Goal: Task Accomplishment & Management: Complete application form

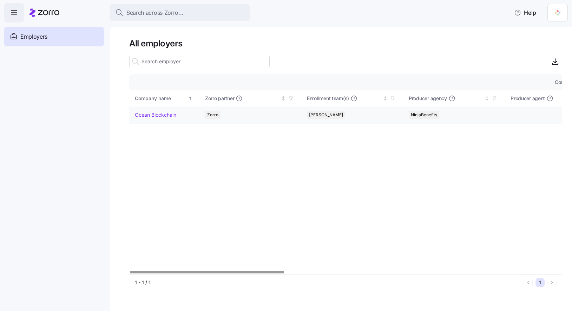
click at [158, 112] on link "Ocean Blockchain" at bounding box center [155, 114] width 41 height 7
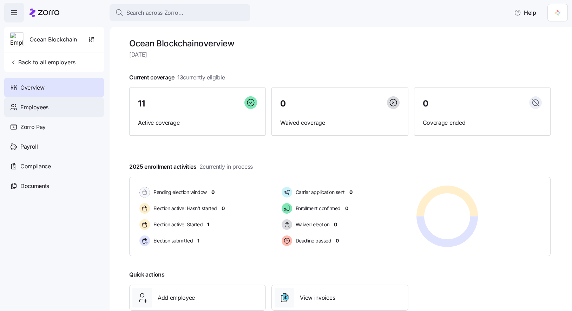
click at [55, 106] on div "Employees" at bounding box center [54, 107] width 100 height 20
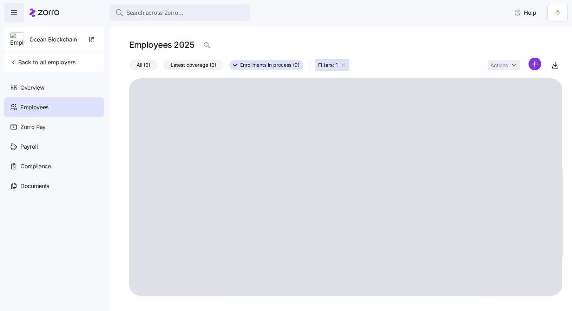
click at [342, 66] on icon "button" at bounding box center [344, 65] width 6 height 6
click at [51, 102] on div "Employees" at bounding box center [54, 107] width 100 height 20
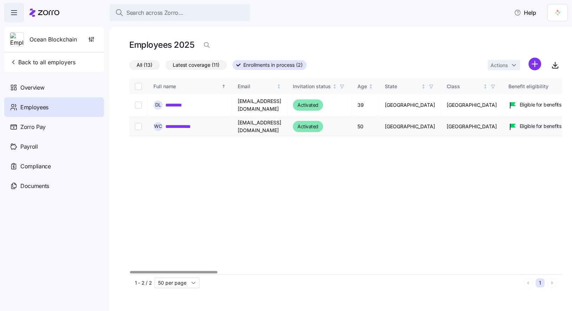
click at [185, 126] on link "**********" at bounding box center [185, 126] width 40 height 7
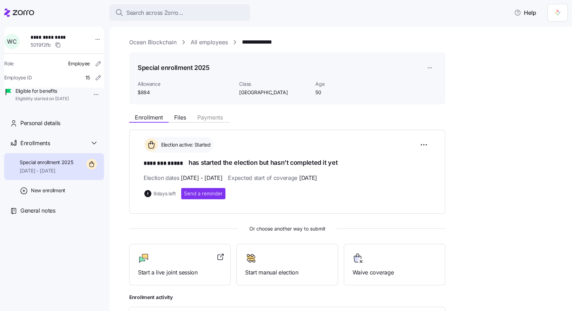
scroll to position [55, 0]
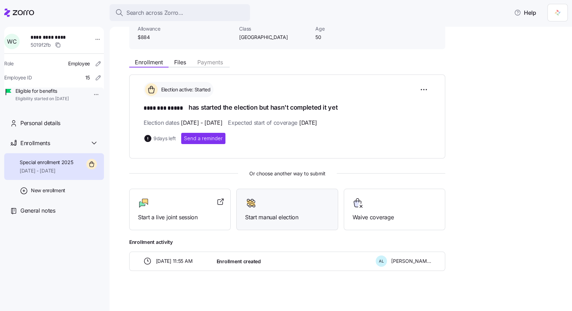
click at [280, 204] on div at bounding box center [287, 202] width 84 height 11
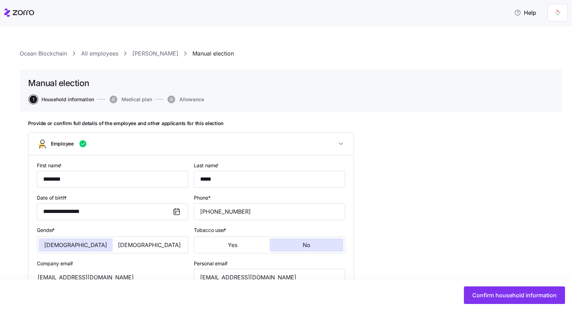
type input "[GEOGRAPHIC_DATA]"
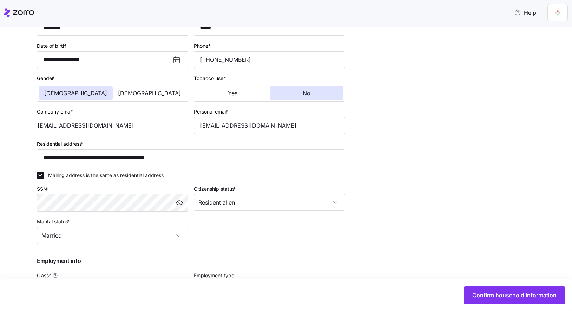
scroll to position [265, 0]
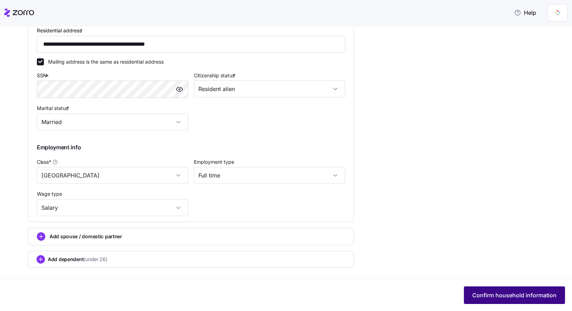
click at [521, 296] on span "Confirm household information" at bounding box center [514, 295] width 84 height 8
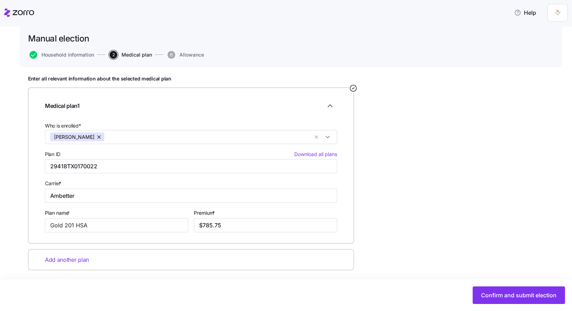
scroll to position [47, 0]
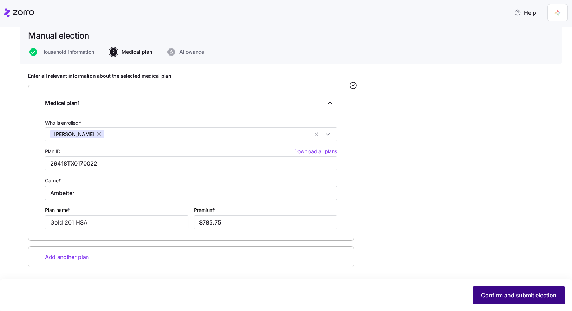
click at [526, 294] on span "Confirm and submit election" at bounding box center [519, 295] width 76 height 8
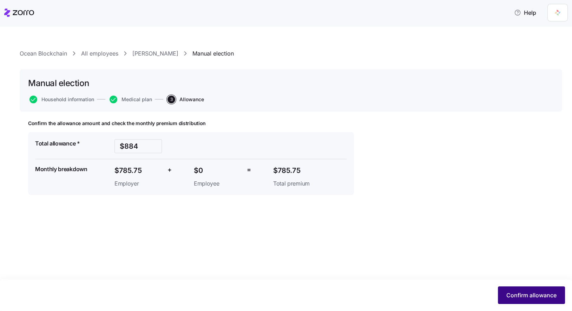
click at [524, 293] on span "Confirm allowance" at bounding box center [531, 295] width 50 height 8
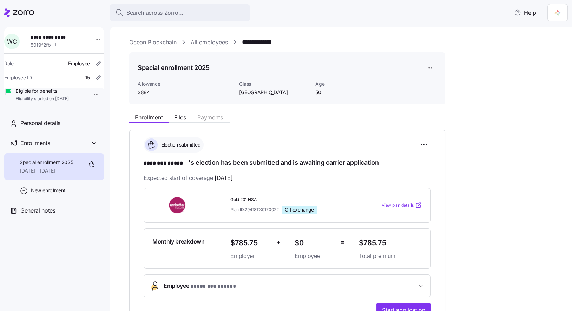
click at [459, 154] on div "**********" at bounding box center [345, 252] width 433 height 285
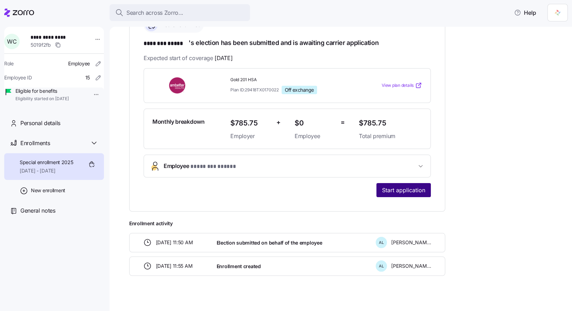
click at [410, 188] on span "Start application" at bounding box center [403, 190] width 43 height 8
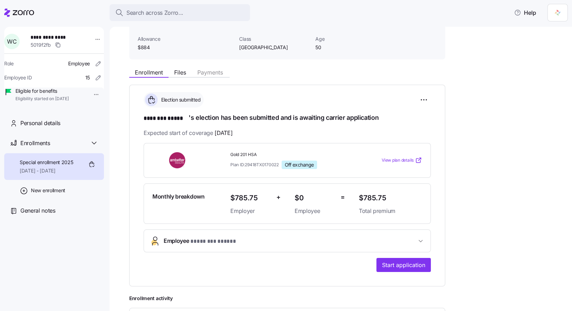
scroll to position [124, 0]
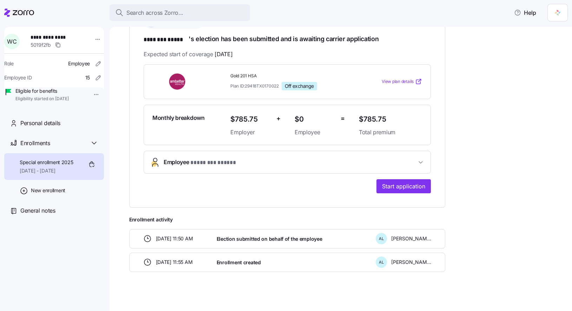
click at [383, 158] on span "Employee * ******** ***** *" at bounding box center [290, 162] width 253 height 9
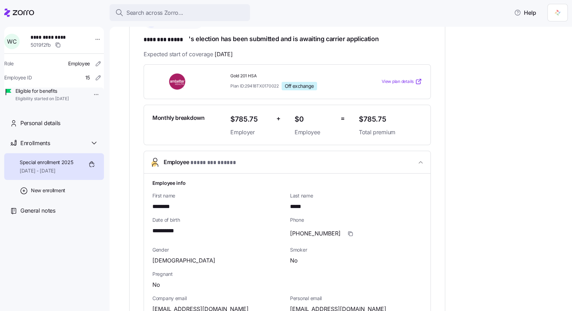
click at [170, 207] on span "********" at bounding box center [165, 206] width 27 height 9
copy span "********"
click at [293, 207] on span "*****" at bounding box center [298, 206] width 17 height 9
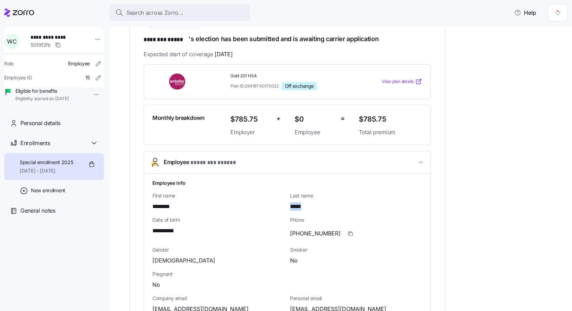
copy span "*****"
click at [170, 202] on span "********" at bounding box center [165, 206] width 27 height 9
copy span "********"
click at [295, 207] on span "*****" at bounding box center [298, 206] width 17 height 9
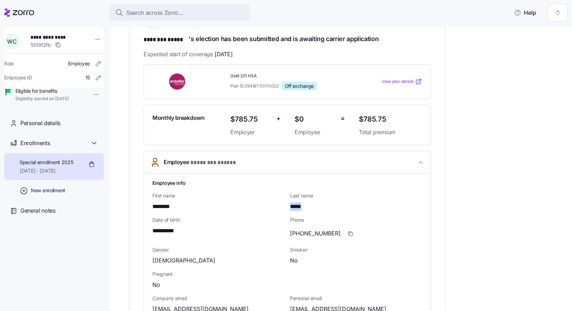
click at [295, 207] on span "*****" at bounding box center [298, 206] width 17 height 9
copy span "*****"
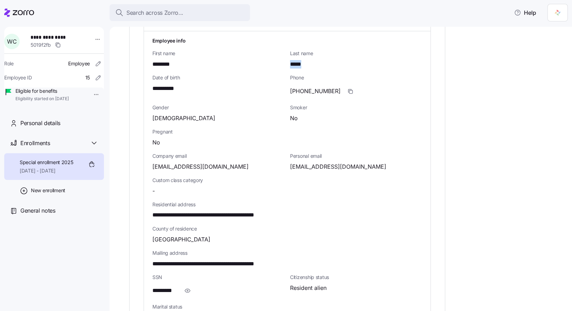
scroll to position [273, 0]
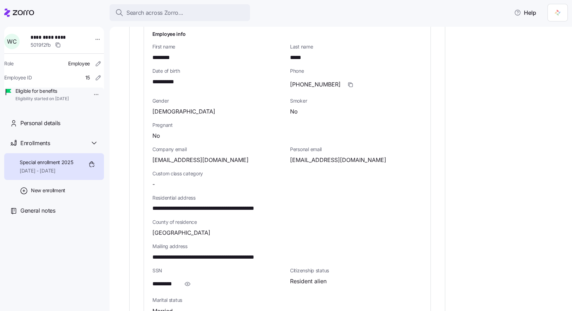
click at [249, 207] on span "**********" at bounding box center [220, 208] width 137 height 9
copy span "*****"
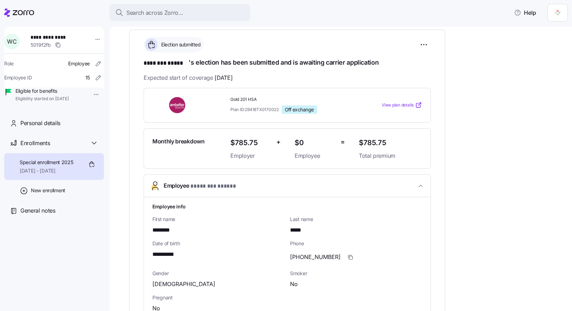
scroll to position [0, 0]
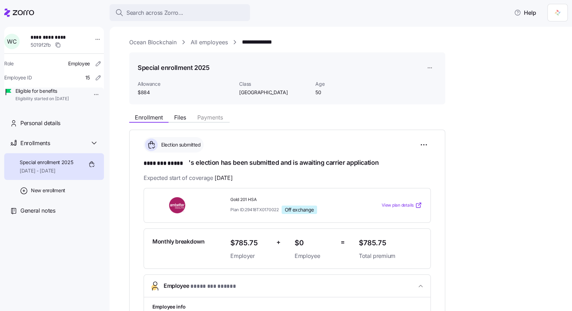
click at [413, 205] on span "View plan details" at bounding box center [398, 205] width 32 height 7
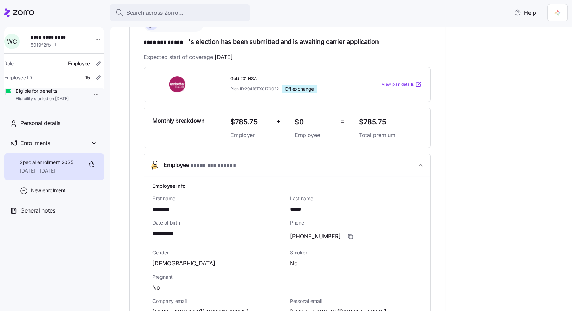
scroll to position [124, 0]
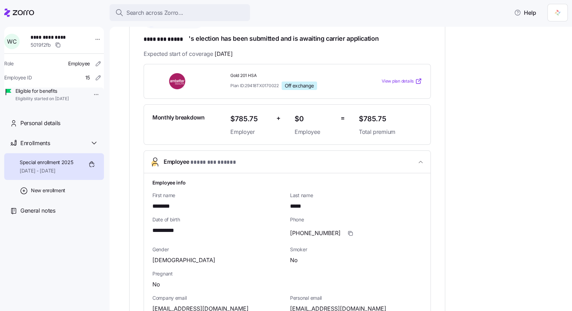
click at [492, 114] on div "**********" at bounding box center [345, 307] width 433 height 643
click at [451, 131] on div "**********" at bounding box center [345, 307] width 433 height 643
click at [407, 80] on span "View plan details" at bounding box center [398, 81] width 32 height 7
click at [462, 127] on div "**********" at bounding box center [345, 307] width 433 height 643
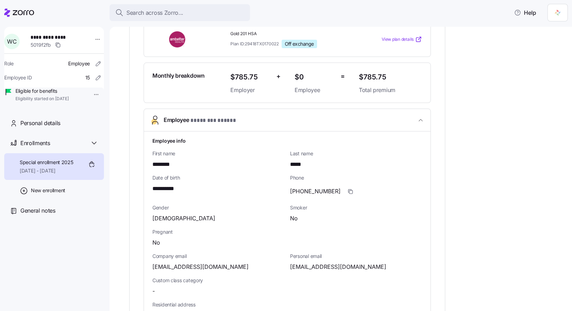
scroll to position [11, 0]
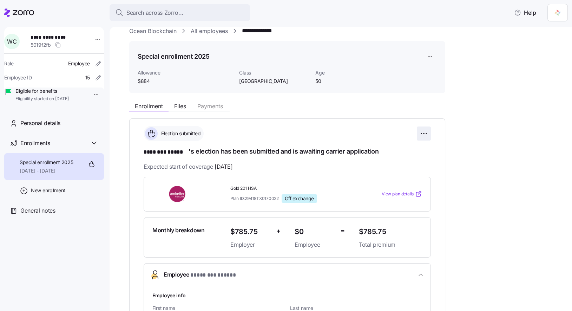
click at [424, 136] on html "**********" at bounding box center [286, 153] width 572 height 307
click at [453, 146] on html "**********" at bounding box center [286, 153] width 572 height 307
click at [430, 57] on html "**********" at bounding box center [286, 153] width 572 height 307
click at [507, 48] on html "**********" at bounding box center [286, 153] width 572 height 307
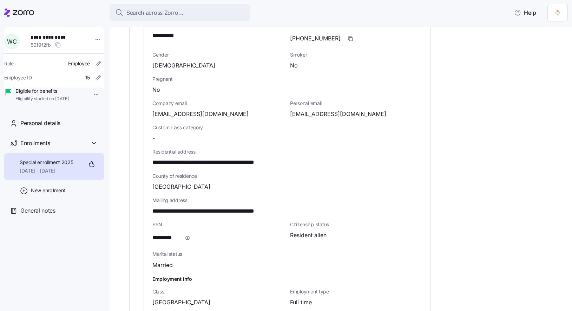
scroll to position [288, 0]
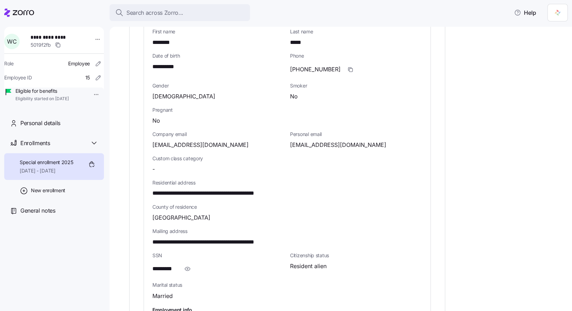
click at [379, 179] on span "Residential address" at bounding box center [287, 182] width 270 height 7
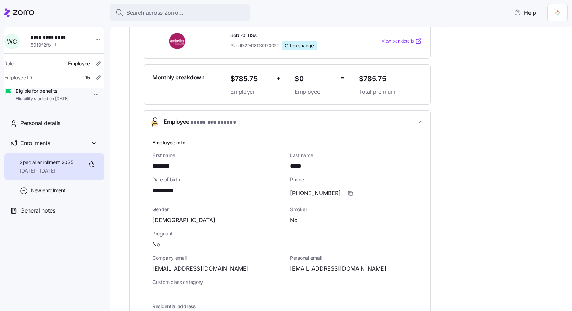
scroll to position [114, 0]
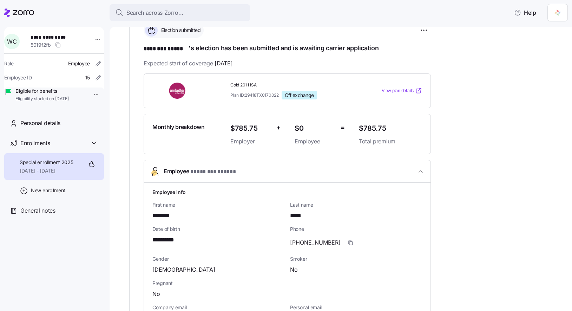
click at [459, 179] on div "**********" at bounding box center [345, 316] width 433 height 643
click at [50, 215] on span "General notes" at bounding box center [37, 210] width 35 height 9
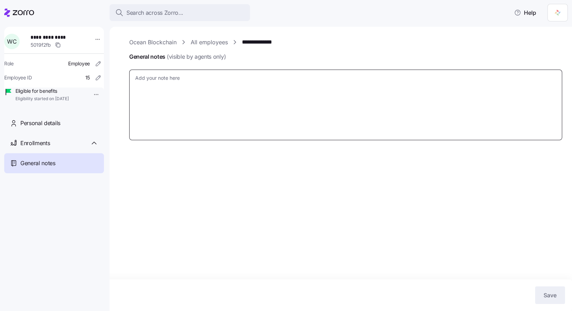
click at [263, 113] on textarea "General notes (visible by agents only)" at bounding box center [345, 105] width 433 height 71
type textarea "x"
type textarea "N"
type textarea "x"
type textarea "Ni"
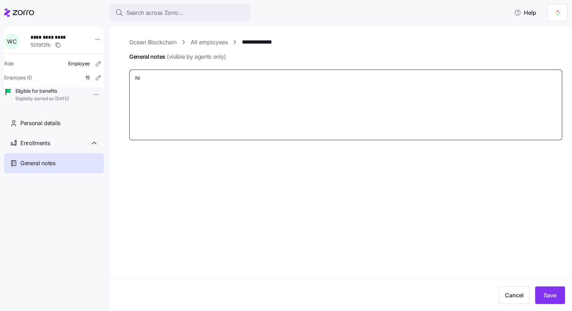
type textarea "x"
type textarea "N"
type textarea "x"
type textarea "Na"
type textarea "x"
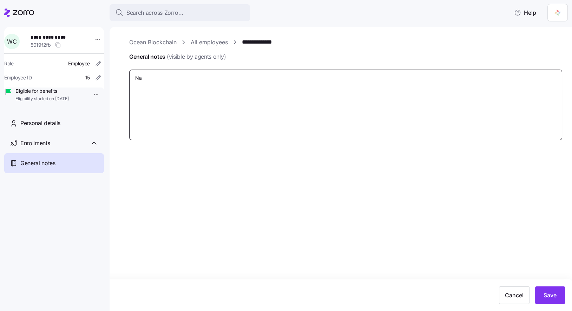
type textarea "Nao"
type textarea "x"
type textarea "Naom"
type textarea "x"
type textarea "[PERSON_NAME]"
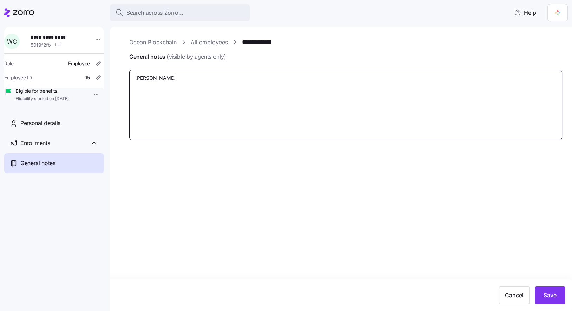
type textarea "x"
type textarea "[PERSON_NAME]"
type textarea "x"
type textarea "[PERSON_NAME]"
type textarea "x"
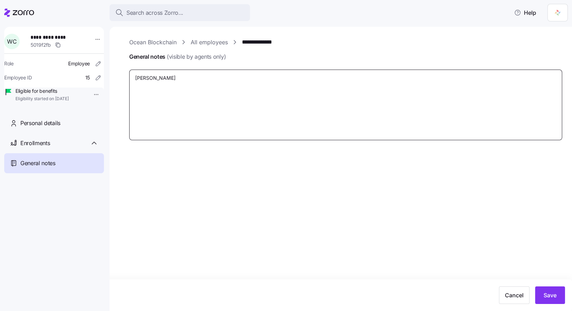
type textarea "[PERSON_NAME] as"
type textarea "x"
type textarea "[PERSON_NAME] ass"
type textarea "x"
type textarea "[PERSON_NAME]"
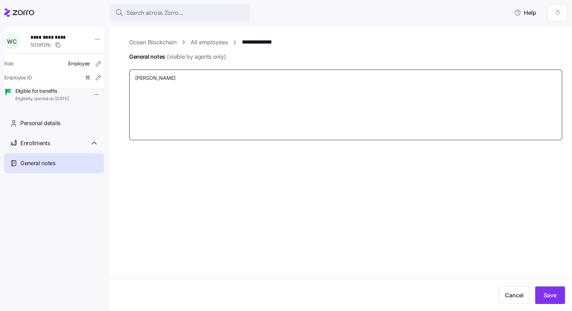
type textarea "x"
type textarea "[PERSON_NAME]"
type textarea "x"
type textarea "[PERSON_NAME] assist"
type textarea "x"
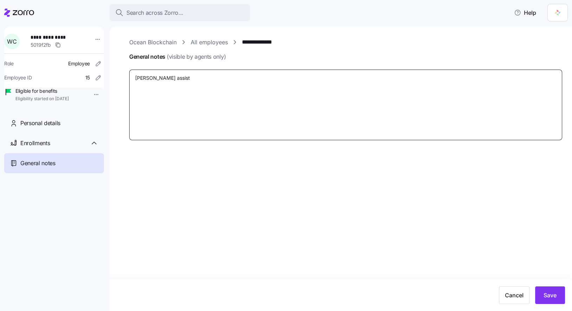
type textarea "[PERSON_NAME] assiste"
type textarea "x"
type textarea "[PERSON_NAME] assisted"
type textarea "x"
type textarea "[PERSON_NAME] assisted"
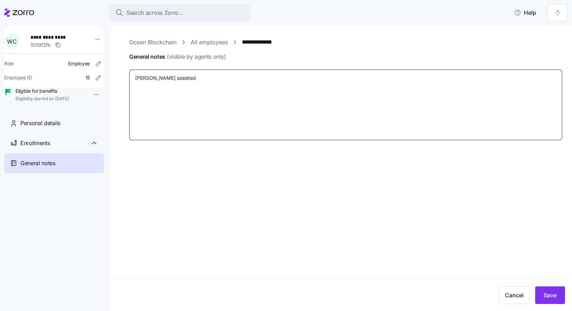
type textarea "x"
type textarea "[PERSON_NAME] assisted m"
type textarea "x"
type textarea "[PERSON_NAME] assisted me"
type textarea "x"
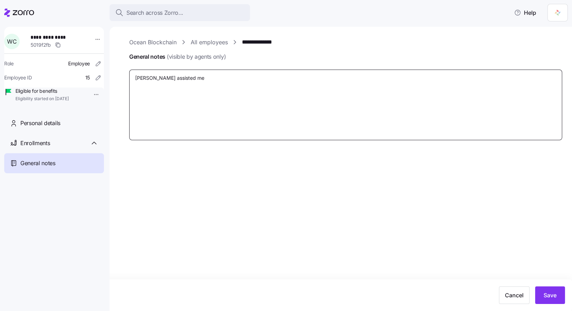
type textarea "[PERSON_NAME] assisted me"
type textarea "x"
type textarea "[PERSON_NAME] assisted me o"
type textarea "x"
type textarea "[PERSON_NAME] assisted me on"
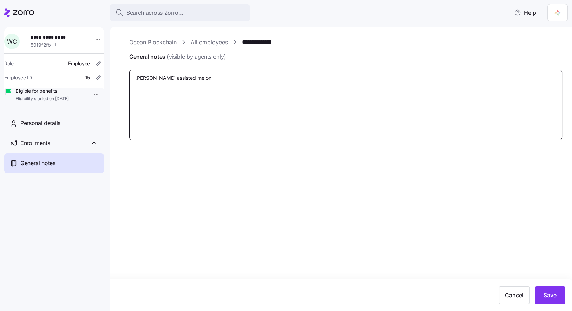
type textarea "x"
type textarea "[PERSON_NAME] assisted me on"
type textarea "x"
type textarea "[PERSON_NAME] assisted me on 9"
type textarea "x"
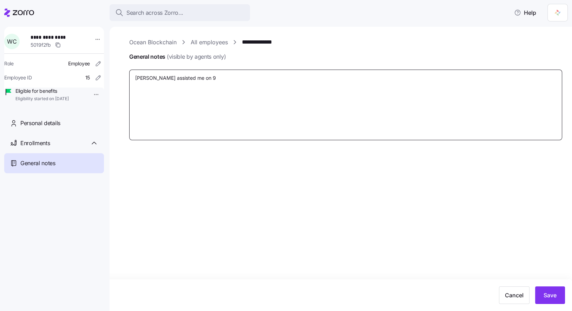
type textarea "[PERSON_NAME] assisted me on 9/"
type textarea "x"
type textarea "[PERSON_NAME] assisted me on 9/1"
type textarea "x"
type textarea "[PERSON_NAME] assisted me on 9/10"
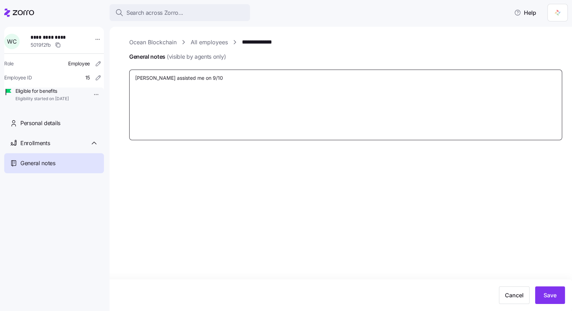
type textarea "x"
type textarea "[PERSON_NAME] assisted me on 9/10/"
type textarea "x"
type textarea "[PERSON_NAME] assisted me on 9/10/2"
type textarea "x"
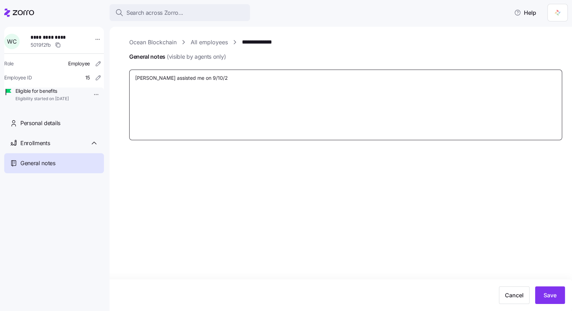
type textarea "[PERSON_NAME] assisted me on [DATE]"
type textarea "x"
type textarea "[PERSON_NAME] assisted me on 9/10/202"
type textarea "x"
type textarea "[PERSON_NAME] assisted me on [DATE]"
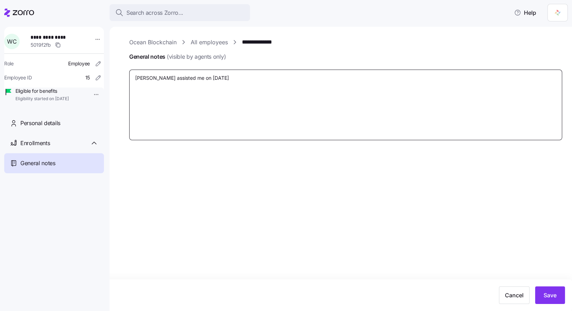
type textarea "x"
type textarea "[PERSON_NAME] assisted me on [DATE]."
type textarea "x"
type textarea "[PERSON_NAME] assisted me on [DATE]"
type textarea "x"
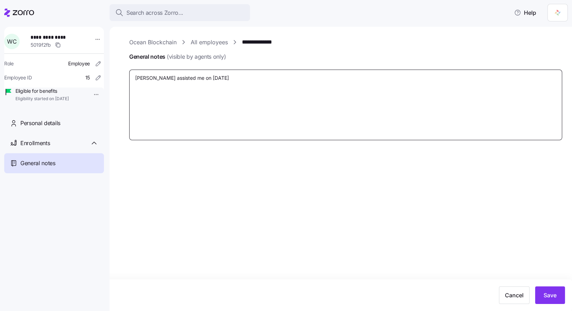
type textarea "[PERSON_NAME] assisted me on [DATE]"
type textarea "x"
type textarea "[PERSON_NAME] assisted me on [DATE] a"
type textarea "x"
type textarea "[PERSON_NAME] assisted me on [DATE] ar"
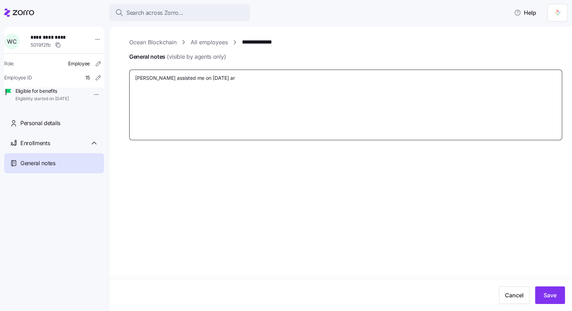
type textarea "x"
type textarea "[PERSON_NAME] assisted me on [DATE] aro"
type textarea "x"
type textarea "[PERSON_NAME] assisted me on [DATE] arou"
type textarea "x"
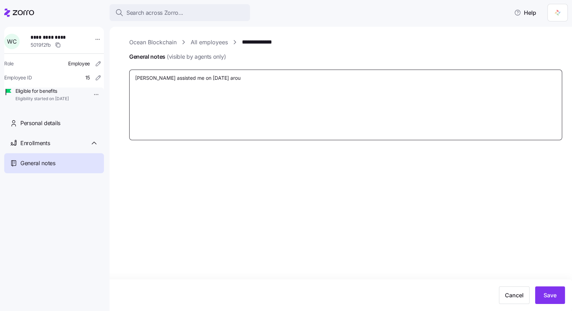
type textarea "[PERSON_NAME] assisted me on [DATE] aroun"
type textarea "x"
type textarea "[PERSON_NAME] assisted me on [DATE] around"
type textarea "x"
type textarea "[PERSON_NAME] assisted me on [DATE] around"
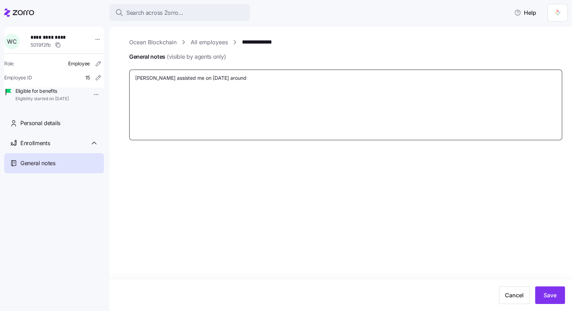
type textarea "x"
type textarea "[PERSON_NAME] assisted me on [DATE] around 1"
type textarea "x"
type textarea "[PERSON_NAME] assisted me on [DATE] around 12"
type textarea "x"
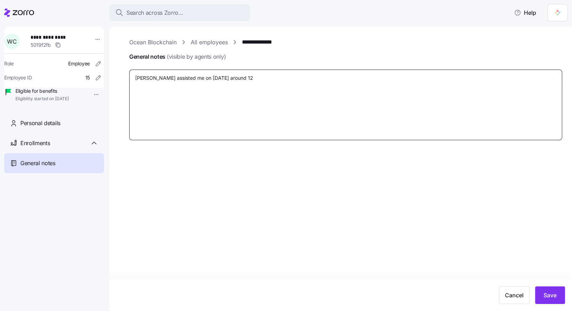
type textarea "[PERSON_NAME] assisted me on [DATE] around 12:"
type textarea "x"
type textarea "[PERSON_NAME] assisted me on [DATE] around 12:3"
type textarea "x"
type textarea "[PERSON_NAME] assisted me on [DATE] around 12:30"
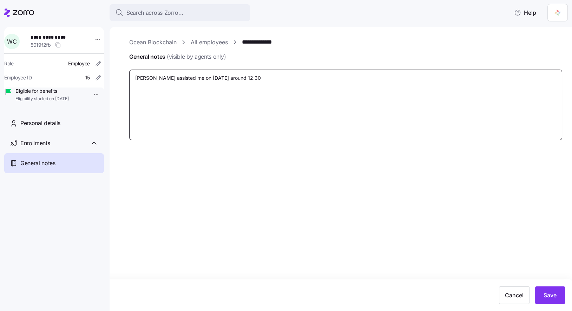
type textarea "x"
type textarea "[PERSON_NAME] assisted me on [DATE] around 12:30p"
type textarea "x"
type textarea "[PERSON_NAME] assisted me on [DATE] around 12:30pm"
type textarea "x"
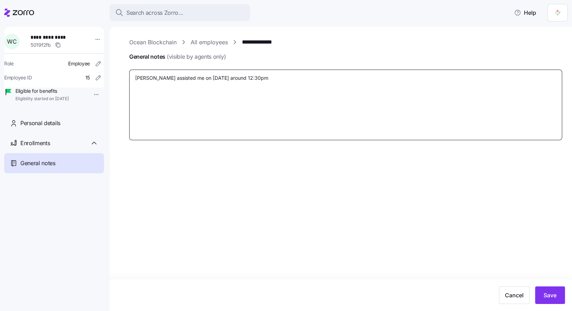
type textarea "[PERSON_NAME] assisted me on [DATE] around 12:30pm"
type textarea "x"
type textarea "[PERSON_NAME] assisted me on [DATE] around 12:30pm to"
type textarea "x"
type textarea "[PERSON_NAME] assisted me on [DATE] around 12:30pm to"
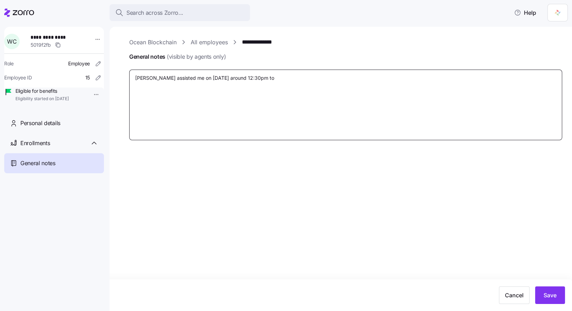
type textarea "x"
type textarea "[PERSON_NAME] assisted me on [DATE] around 12:30pm to e"
type textarea "x"
type textarea "[PERSON_NAME] assisted me on [DATE] around 12:30pm to en"
type textarea "x"
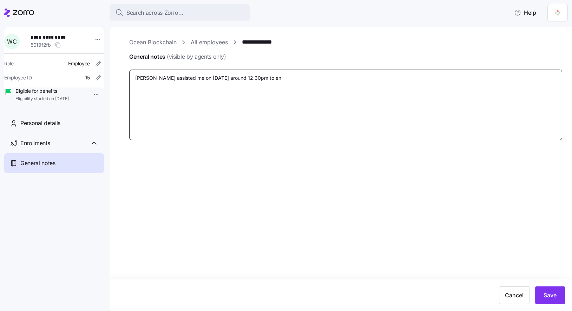
type textarea "[PERSON_NAME] assisted me on [DATE] around 12:30pm to enr"
type textarea "x"
type textarea "[PERSON_NAME] assisted me on [DATE] around 12:30pm to enro"
type textarea "x"
type textarea "[PERSON_NAME] assisted me on [DATE] around 12:30pm to [GEOGRAPHIC_DATA]"
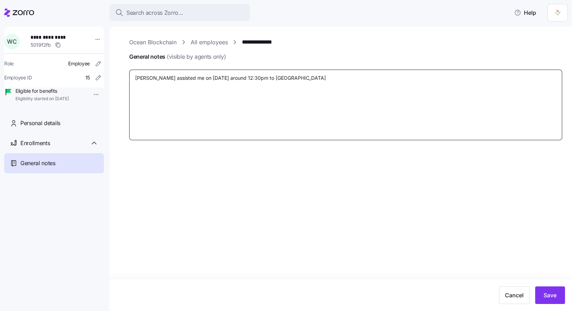
type textarea "x"
type textarea "[PERSON_NAME] assisted me on [DATE] around 12:30pm to enroll"
type textarea "x"
type textarea "[PERSON_NAME] assisted me on [DATE] around 12:30pm to enroll"
type textarea "x"
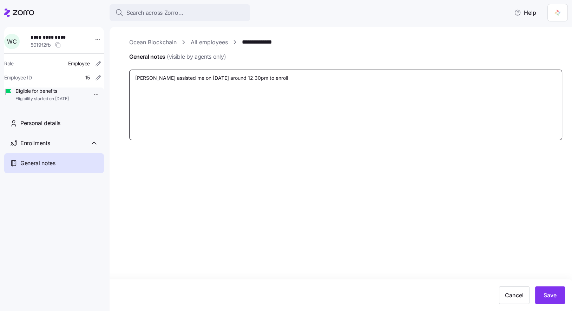
type textarea "[PERSON_NAME] assisted me on [DATE] around 12:30pm to enroll c"
type textarea "x"
type textarea "[PERSON_NAME] assisted me on [DATE] around 12:30pm to enroll cl"
type textarea "x"
type textarea "[PERSON_NAME] assisted me on [DATE] around 12:30pm to enroll cli"
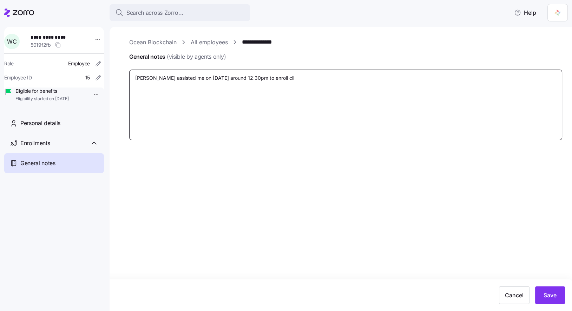
type textarea "x"
type textarea "[PERSON_NAME] assisted me on [DATE] around 12:30pm to enroll clie"
type textarea "x"
type textarea "[PERSON_NAME] assisted me on [DATE] around 12:30pm to enroll clien"
type textarea "x"
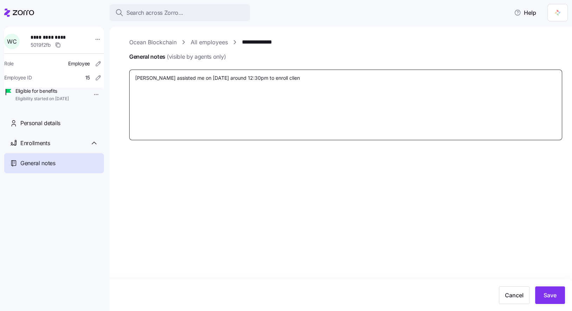
type textarea "[PERSON_NAME] assisted me on [DATE] around 12:30pm to enroll client"
type textarea "x"
type textarea "[PERSON_NAME] assisted me on [DATE] around 12:30pm to enroll client"
type textarea "x"
type textarea "[PERSON_NAME] assisted me on [DATE] around 12:30pm to enroll client t"
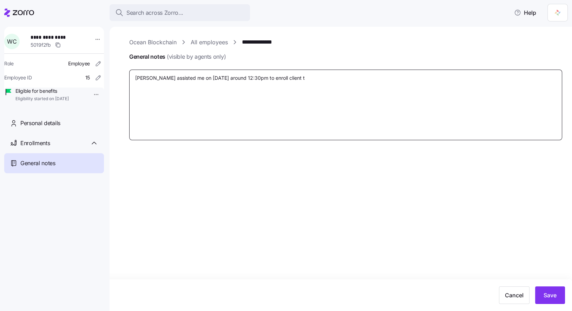
type textarea "x"
type textarea "[PERSON_NAME] assisted me on [DATE] around 12:30pm to enroll client to"
type textarea "x"
type textarea "[PERSON_NAME] assisted me on [DATE] around 12:30pm to enroll client to"
type textarea "x"
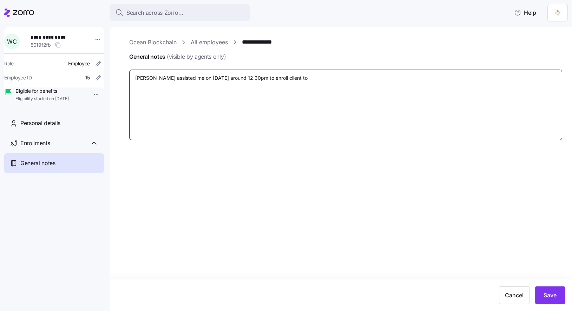
type textarea "[PERSON_NAME] assisted me on [DATE] around 12:30pm to enroll client to o"
type textarea "x"
type textarea "[PERSON_NAME] assisted me on [DATE] around 12:30pm to enroll client to of"
type textarea "x"
type textarea "[PERSON_NAME] assisted me on [DATE] around 12:30pm to enroll client to off"
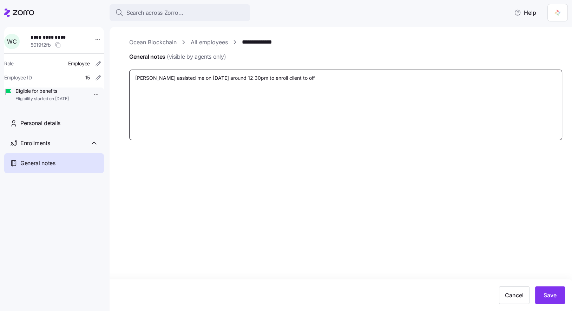
type textarea "x"
type textarea "[PERSON_NAME] assisted me on [DATE] around 12:30pm to enroll client to off-"
type textarea "x"
type textarea "[PERSON_NAME] assisted me on [DATE] around 12:30pm to enroll client to off-e"
type textarea "x"
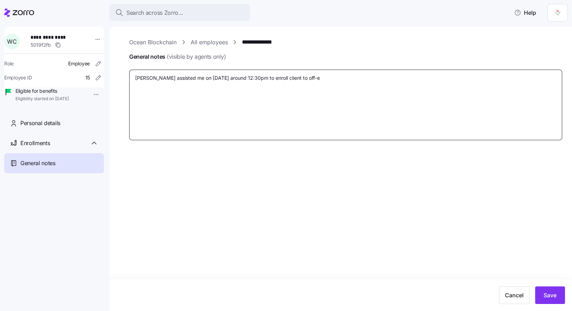
type textarea "[PERSON_NAME] assisted me on [DATE] around 12:30pm to enroll client to off-ex"
type textarea "x"
type textarea "[PERSON_NAME] assisted me on [DATE] around 12:30pm to enroll client to off-exc"
type textarea "x"
type textarea "[PERSON_NAME] assisted me on [DATE] around 12:30pm to enroll client to off-exch"
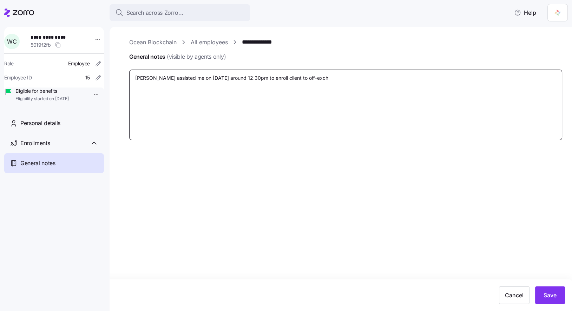
type textarea "x"
type textarea "[PERSON_NAME] assisted me on [DATE] around 12:30pm to enroll client to off-excha"
type textarea "x"
type textarea "[PERSON_NAME] assisted me on [DATE] around 12:30pm to enroll client to off-exch…"
type textarea "x"
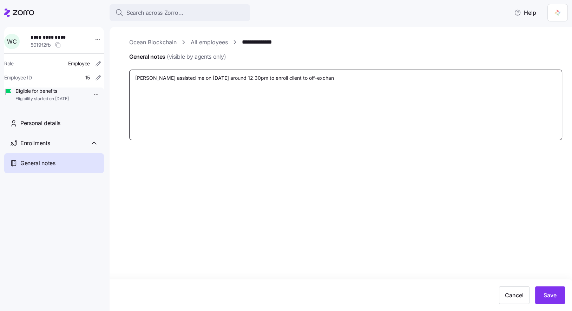
type textarea "[PERSON_NAME] assisted me on [DATE] around 12:30pm to enroll client to off-exch…"
type textarea "x"
type textarea "[PERSON_NAME] assisted me on [DATE] around 12:30pm to enroll client to off-exch…"
type textarea "x"
type textarea "[PERSON_NAME] assisted me on [DATE] around 12:30pm to enroll client to off-exch…"
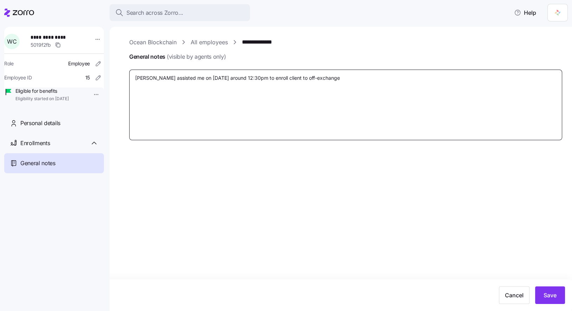
type textarea "x"
type textarea "[PERSON_NAME] assisted me on [DATE] around 12:30pm to enroll client to off-exch…"
type textarea "x"
type textarea "[PERSON_NAME] assisted me on [DATE] around 12:30pm to enroll client to off-exch…"
type textarea "x"
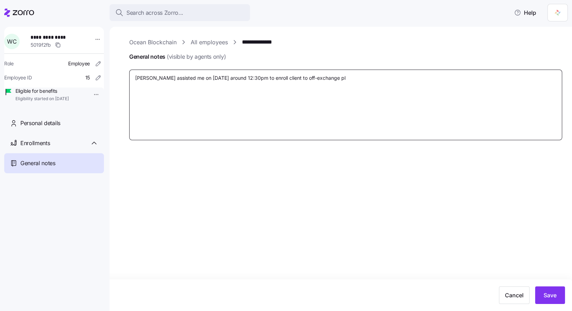
type textarea "[PERSON_NAME] assisted me on [DATE] around 12:30pm to enroll client to off-exch…"
type textarea "x"
type textarea "[PERSON_NAME] assisted me on [DATE] around 12:30pm to enroll client to off-exch…"
type textarea "x"
type textarea "[PERSON_NAME] assisted me on [DATE] around 12:30pm to enroll client to off-exch…"
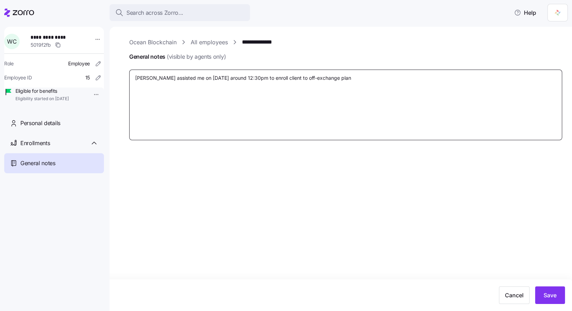
type textarea "x"
type textarea "[PERSON_NAME] assisted me on [DATE] around 12:30pm to enroll client to off-exch…"
type textarea "x"
type textarea "[PERSON_NAME] assisted me on [DATE] around 12:30pm to enroll client to off-exch…"
type textarea "x"
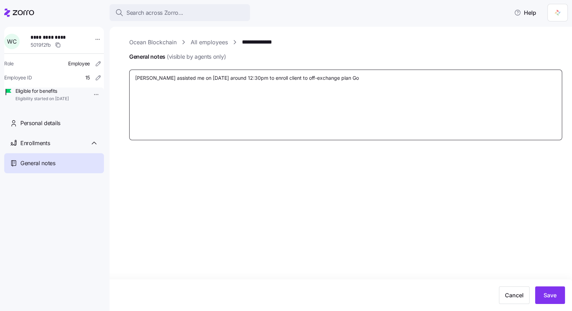
type textarea "[PERSON_NAME] assisted me on [DATE] around 12:30pm to enroll client to off-exch…"
type textarea "x"
type textarea "[PERSON_NAME] assisted me on [DATE] around 12:30pm to enroll client to off-exch…"
type textarea "x"
type textarea "[PERSON_NAME] assisted me on [DATE] around 12:30pm to enroll client to off-exch…"
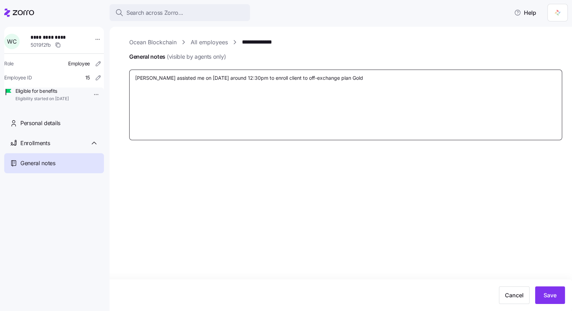
type textarea "x"
type textarea "[PERSON_NAME] assisted me on [DATE] around 12:30pm to enroll client to off-exch…"
type textarea "x"
type textarea "[PERSON_NAME] assisted me on [DATE] around 12:30pm to enroll client to off-exch…"
type textarea "x"
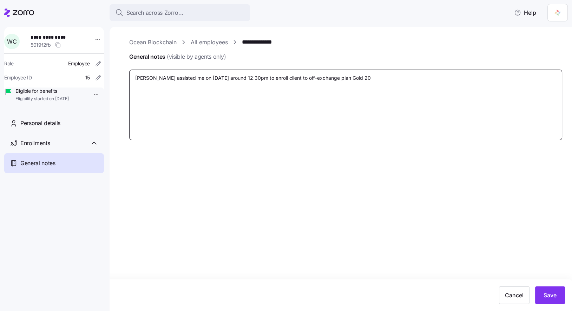
type textarea "[PERSON_NAME] assisted me on [DATE] around 12:30pm to enroll client to off-exch…"
type textarea "x"
type textarea "[PERSON_NAME] assisted me on [DATE] around 12:30pm to enroll client to off-exch…"
type textarea "x"
type textarea "[PERSON_NAME] assisted me on [DATE] around 12:30pm to enroll client to off-exch…"
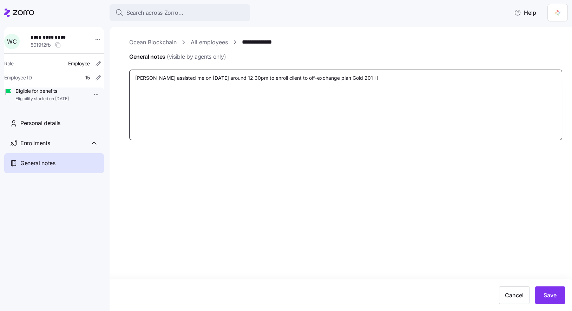
type textarea "x"
type textarea "[PERSON_NAME] assisted me on [DATE] around 12:30pm to enroll client to off-exch…"
type textarea "x"
type textarea "[PERSON_NAME] assisted me on [DATE] around 12:30pm to enroll client to off-exch…"
type textarea "x"
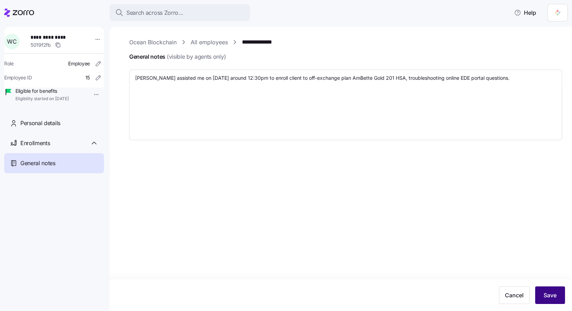
click at [550, 287] on button "Save" at bounding box center [550, 295] width 30 height 18
click at [256, 45] on link "**********" at bounding box center [265, 42] width 46 height 9
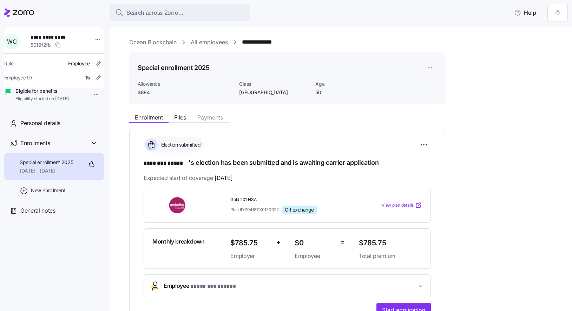
scroll to position [124, 0]
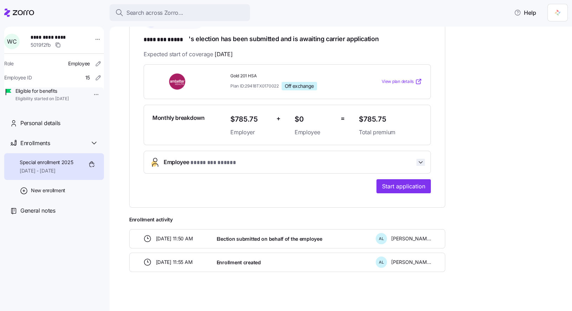
click at [420, 163] on icon "button" at bounding box center [420, 162] width 7 height 7
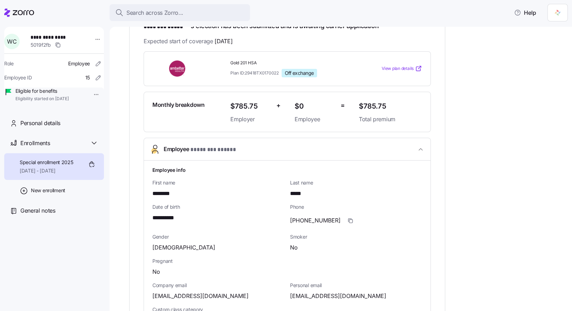
scroll to position [139, 0]
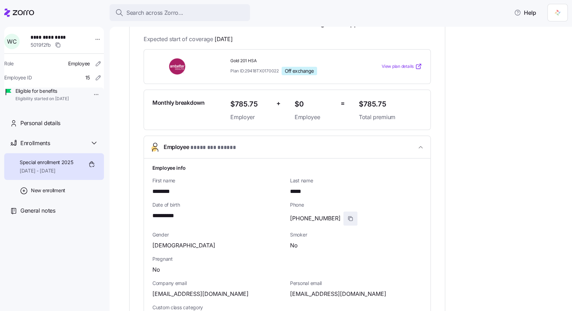
click at [348, 216] on icon "button" at bounding box center [351, 219] width 6 height 6
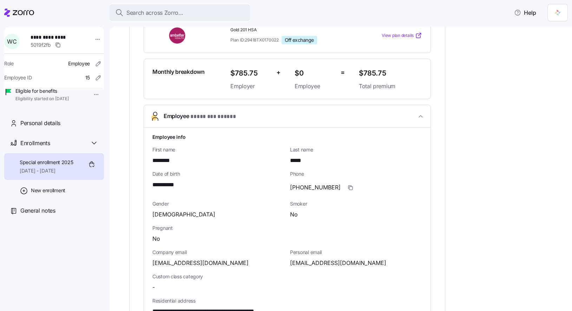
scroll to position [199, 0]
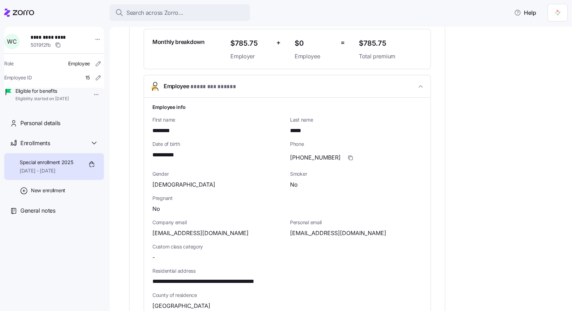
click at [362, 232] on div "[EMAIL_ADDRESS][DOMAIN_NAME]" at bounding box center [356, 233] width 132 height 9
click at [350, 232] on span "[EMAIL_ADDRESS][DOMAIN_NAME]" at bounding box center [338, 233] width 96 height 9
drag, startPoint x: 221, startPoint y: 232, endPoint x: 145, endPoint y: 232, distance: 76.2
click at [145, 232] on div "**********" at bounding box center [287, 277] width 287 height 358
copy span "[EMAIL_ADDRESS][DOMAIN_NAME]"
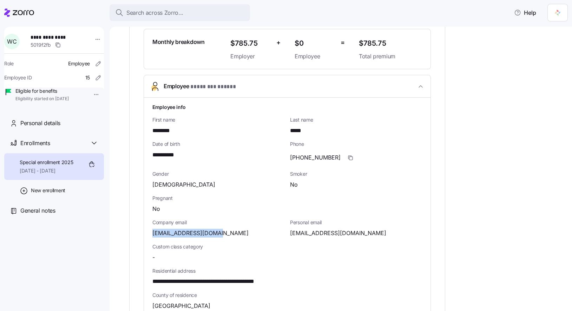
scroll to position [271, 0]
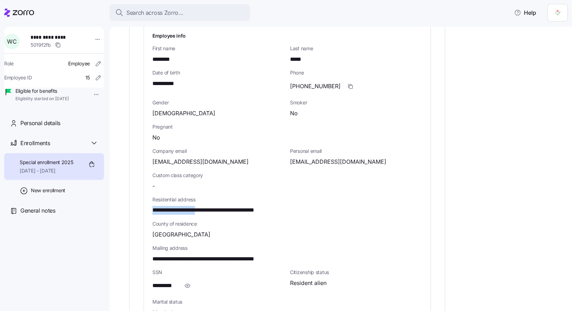
drag, startPoint x: 151, startPoint y: 210, endPoint x: 207, endPoint y: 211, distance: 55.1
click at [207, 211] on div "**********" at bounding box center [287, 205] width 287 height 358
copy span "**********"
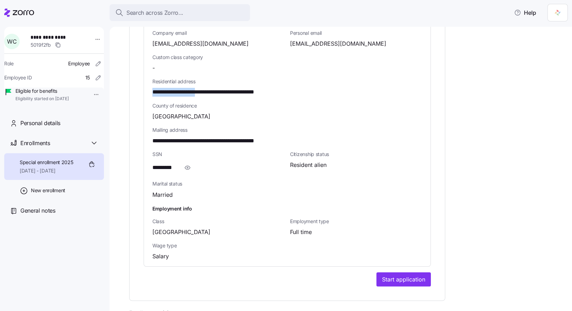
scroll to position [419, 0]
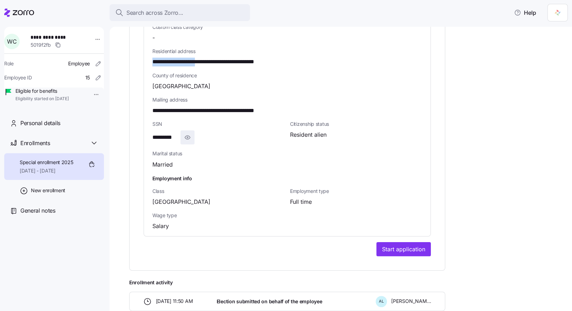
click at [189, 138] on icon "button" at bounding box center [187, 137] width 7 height 8
drag, startPoint x: 187, startPoint y: 137, endPoint x: 150, endPoint y: 136, distance: 37.6
click at [150, 136] on div "**********" at bounding box center [287, 57] width 287 height 358
copy span "**********"
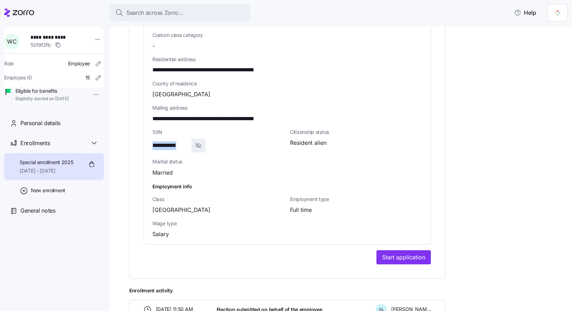
scroll to position [481, 0]
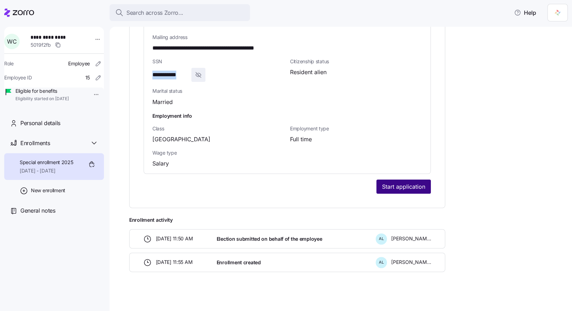
click at [400, 186] on span "Start application" at bounding box center [403, 186] width 43 height 8
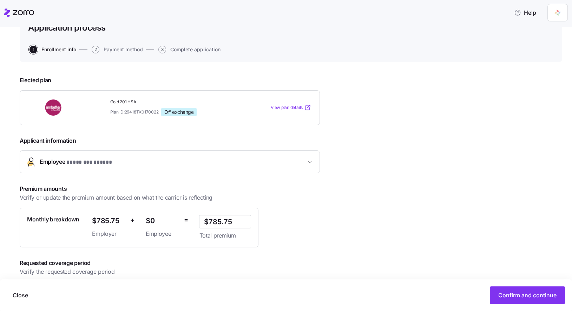
scroll to position [83, 0]
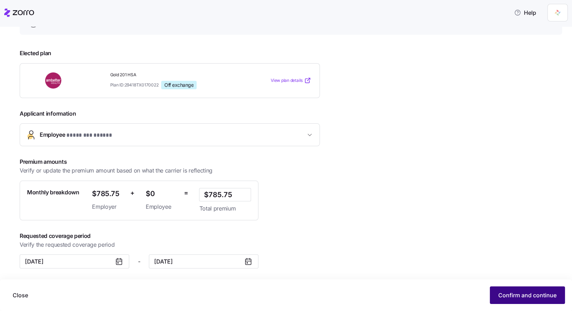
click at [513, 294] on span "Confirm and continue" at bounding box center [527, 295] width 58 height 8
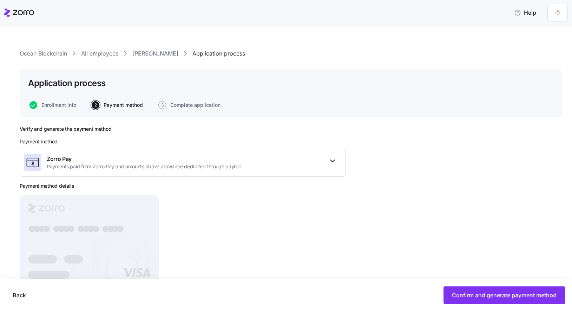
scroll to position [23, 0]
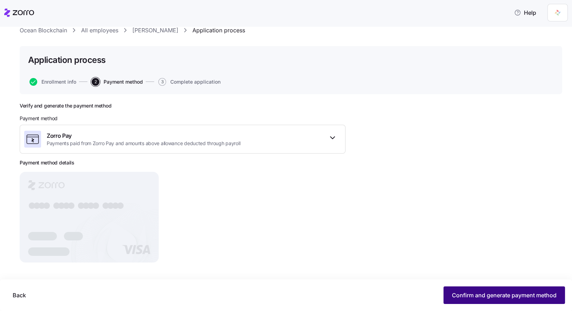
click at [474, 294] on span "Confirm and generate payment method" at bounding box center [504, 295] width 105 height 8
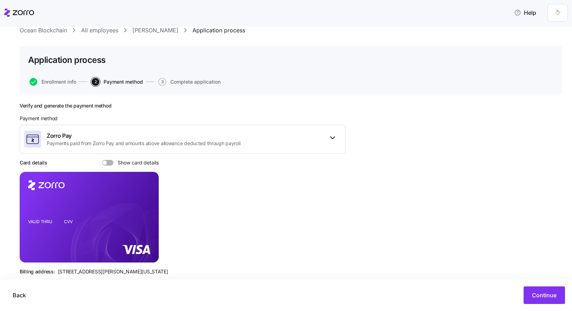
scroll to position [36, 0]
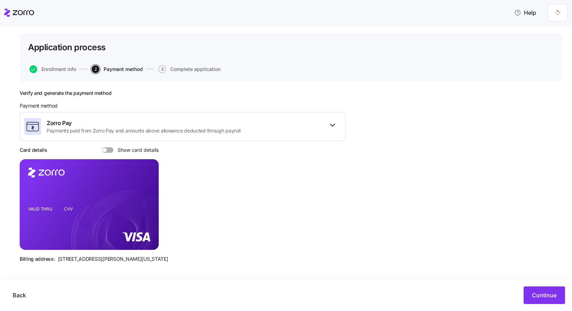
click at [112, 150] on span at bounding box center [110, 150] width 7 height 6
click at [102, 147] on input "Show card details" at bounding box center [102, 147] width 0 height 0
click at [147, 191] on icon "copy-to-clipboard" at bounding box center [146, 192] width 6 height 6
drag, startPoint x: 57, startPoint y: 257, endPoint x: 94, endPoint y: 258, distance: 36.9
click at [94, 258] on span "[STREET_ADDRESS][PERSON_NAME][US_STATE]" at bounding box center [113, 258] width 110 height 7
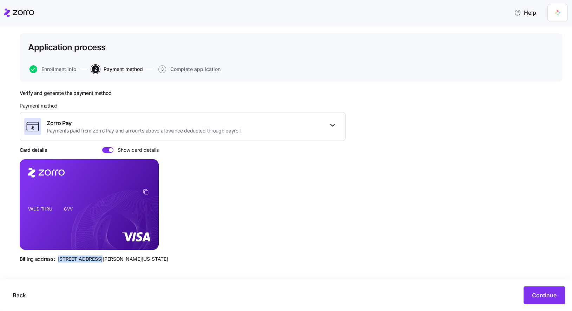
copy span "[STREET_ADDRESS][PERSON_NAME]"
click at [546, 296] on span "Continue" at bounding box center [544, 295] width 25 height 8
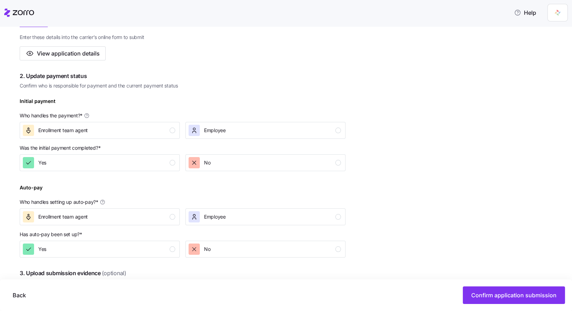
scroll to position [157, 0]
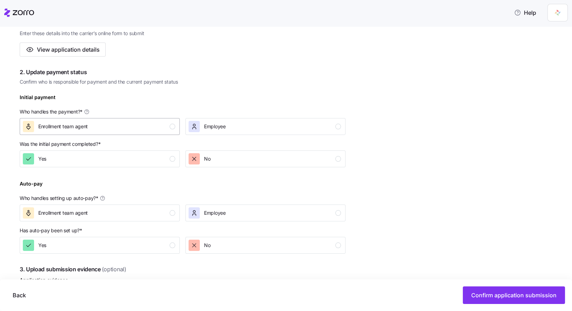
click at [154, 128] on div "Enrollment team agent" at bounding box center [99, 126] width 152 height 11
click at [152, 160] on div "Yes" at bounding box center [99, 158] width 152 height 11
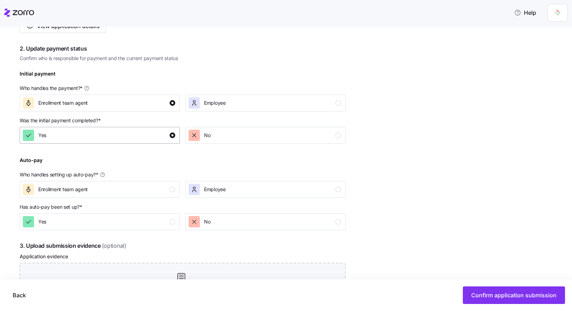
scroll to position [187, 0]
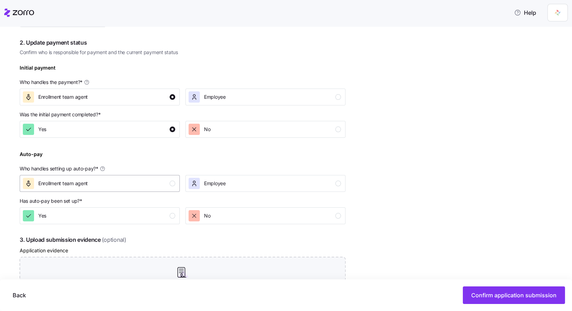
click at [157, 187] on div "Enrollment team agent" at bounding box center [99, 183] width 152 height 11
click at [163, 216] on div "Yes" at bounding box center [99, 215] width 152 height 11
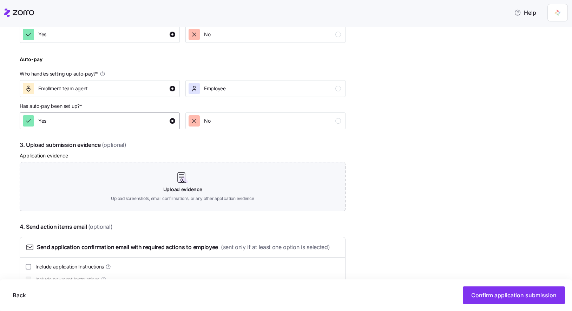
scroll to position [303, 0]
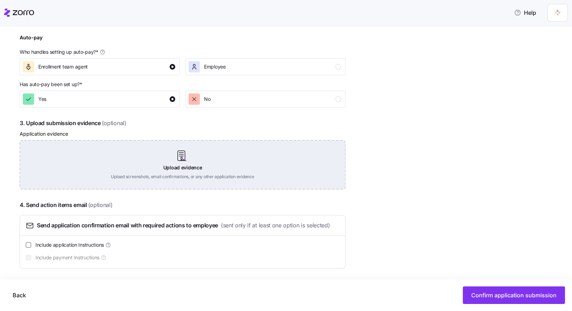
click at [181, 166] on div "Upload evidence Upload screenshots, email confirmations, or any other applicati…" at bounding box center [183, 164] width 326 height 49
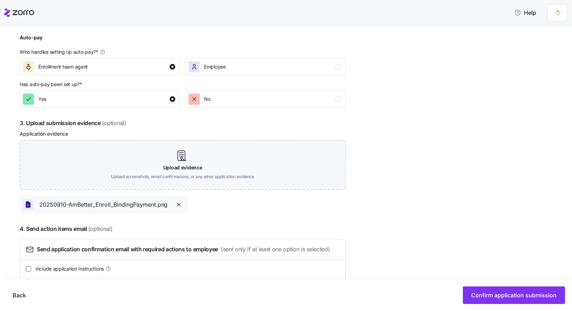
click at [365, 203] on div "Complete the 4 steps below and confirm application submission 1. Submit applica…" at bounding box center [291, 74] width 543 height 505
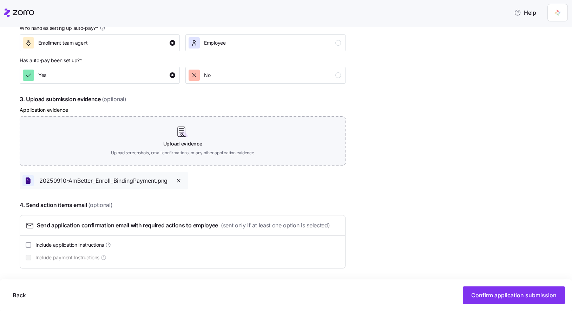
click at [80, 247] on span "Include application Instructions" at bounding box center [69, 244] width 68 height 7
click at [31, 247] on input "Include application Instructions" at bounding box center [29, 245] width 6 height 6
click at [80, 247] on span "Include application Instructions" at bounding box center [69, 244] width 68 height 7
click at [31, 247] on input "Include application Instructions" at bounding box center [29, 245] width 6 height 6
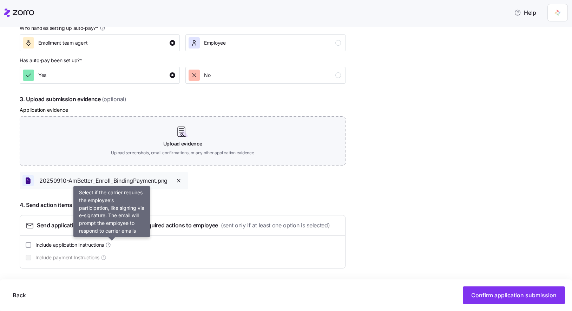
click at [111, 244] on icon at bounding box center [108, 245] width 6 height 6
click at [31, 244] on input "Include application Instructions" at bounding box center [29, 245] width 6 height 6
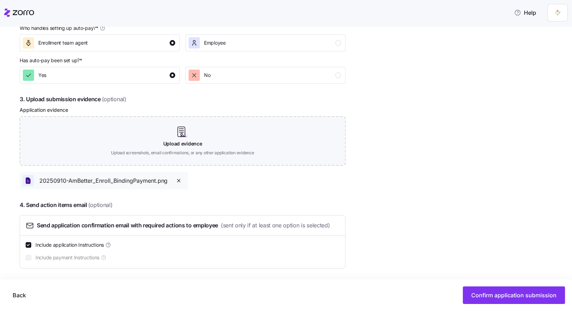
click at [111, 244] on icon at bounding box center [108, 245] width 6 height 6
click at [31, 244] on input "Include application Instructions" at bounding box center [29, 245] width 6 height 6
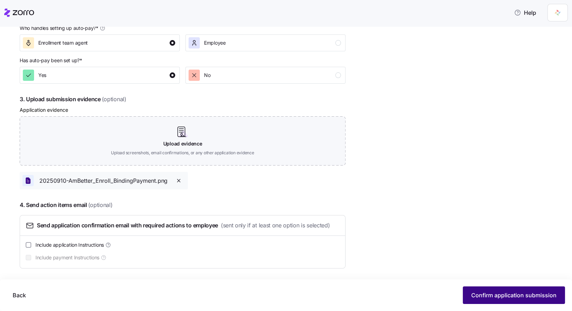
click at [508, 299] on span "Confirm application submission" at bounding box center [513, 295] width 85 height 8
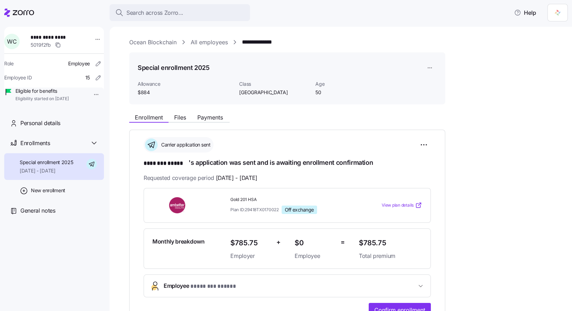
click at [203, 42] on link "All employees" at bounding box center [209, 42] width 37 height 9
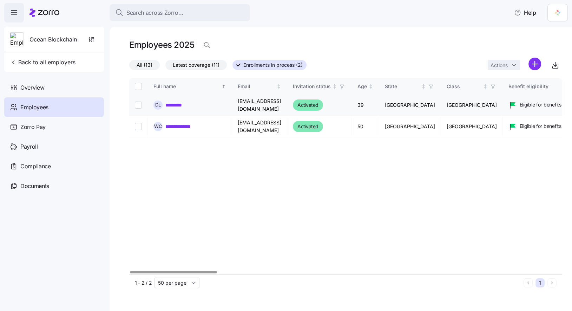
click at [180, 107] on link "*********" at bounding box center [176, 104] width 22 height 7
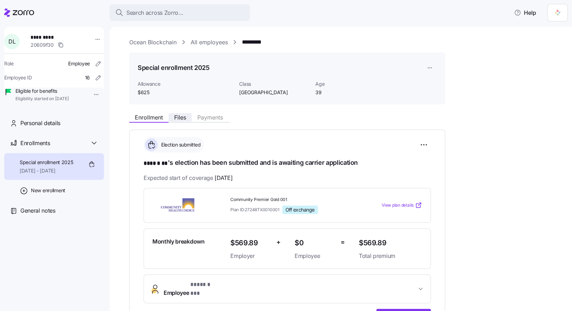
click at [176, 117] on span "Files" at bounding box center [180, 117] width 12 height 6
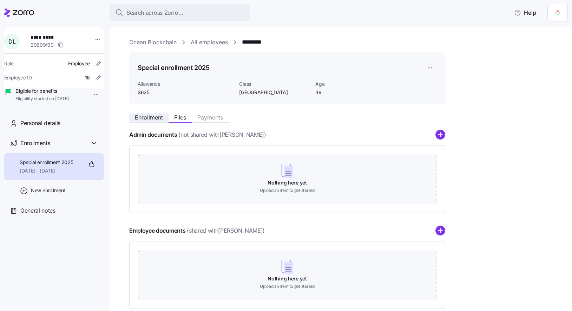
click at [146, 119] on span "Enrollment" at bounding box center [149, 117] width 28 height 6
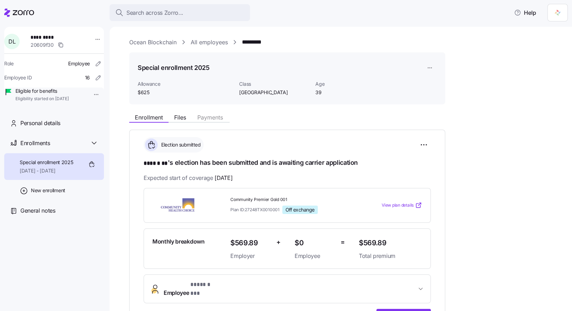
click at [220, 45] on link "All employees" at bounding box center [209, 42] width 37 height 9
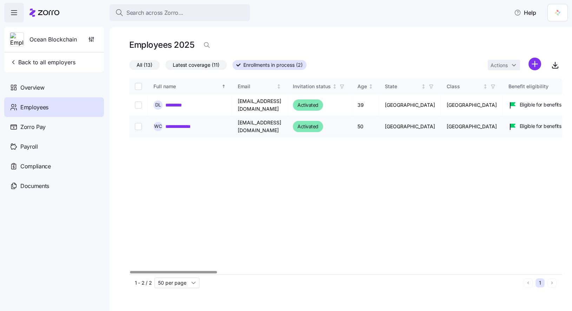
click at [188, 127] on link "**********" at bounding box center [185, 126] width 40 height 7
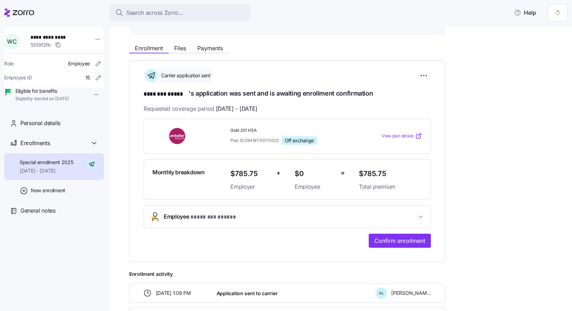
scroll to position [41, 0]
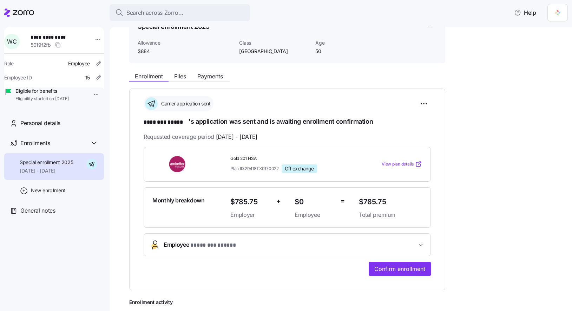
click at [183, 84] on div "**********" at bounding box center [345, 223] width 433 height 309
click at [179, 78] on span "Files" at bounding box center [180, 76] width 12 height 6
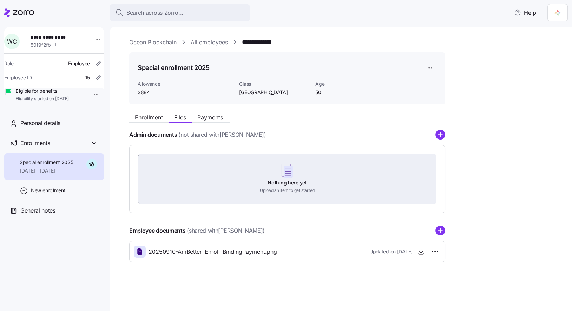
click at [284, 187] on div "Nothing here yet Upload an item to get started" at bounding box center [287, 178] width 299 height 49
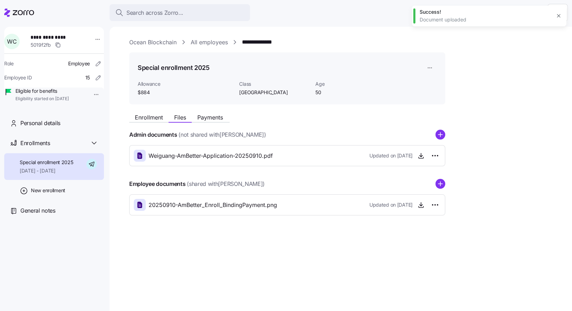
click at [489, 95] on div "**********" at bounding box center [345, 143] width 433 height 211
click at [218, 42] on link "All employees" at bounding box center [209, 42] width 37 height 9
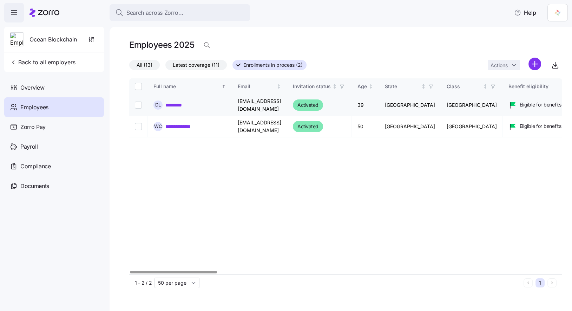
click at [176, 104] on link "*********" at bounding box center [176, 104] width 22 height 7
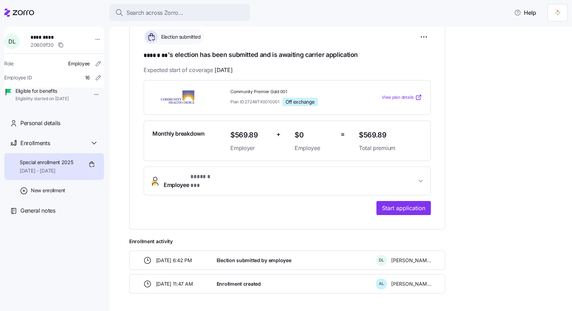
scroll to position [124, 0]
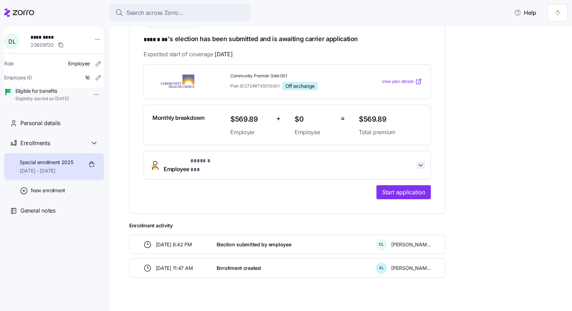
click at [420, 162] on icon "button" at bounding box center [420, 165] width 7 height 7
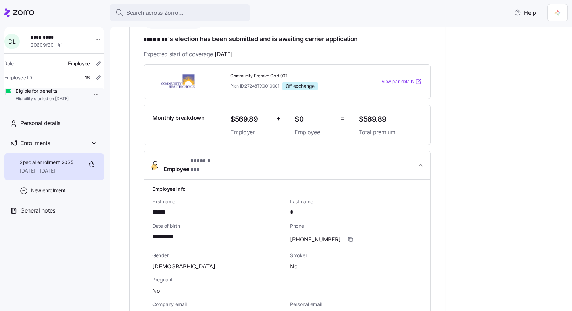
click at [166, 208] on span "******" at bounding box center [161, 212] width 19 height 9
copy span "******"
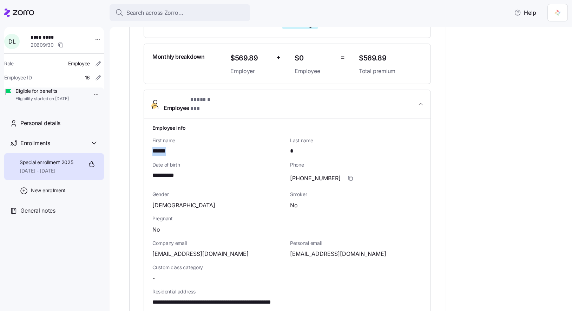
scroll to position [236, 0]
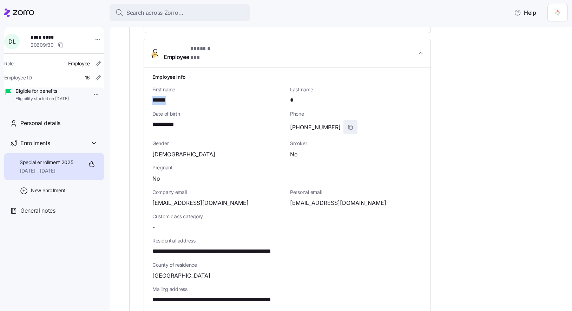
click at [348, 124] on icon "button" at bounding box center [351, 127] width 6 height 6
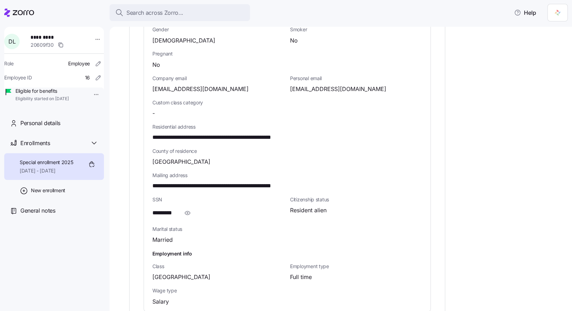
scroll to position [401, 0]
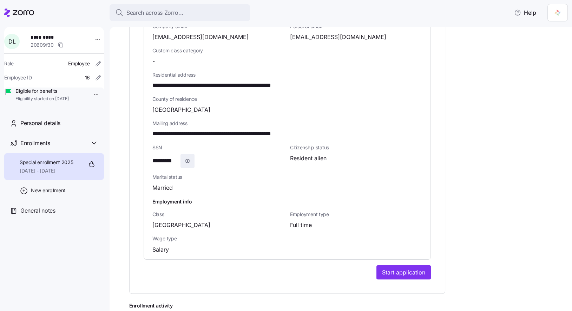
click at [188, 157] on icon "button" at bounding box center [187, 161] width 7 height 8
drag, startPoint x: 188, startPoint y: 153, endPoint x: 150, endPoint y: 153, distance: 37.9
click at [150, 153] on div "**********" at bounding box center [287, 81] width 287 height 358
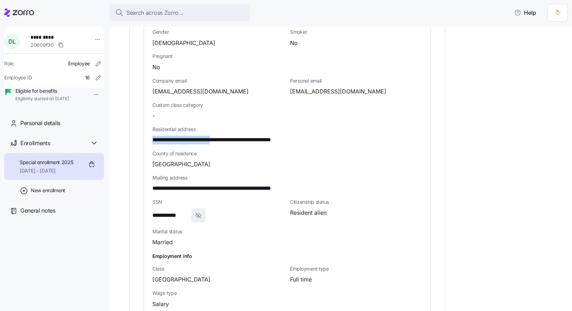
drag, startPoint x: 152, startPoint y: 132, endPoint x: 225, endPoint y: 131, distance: 73.4
click at [225, 136] on span "**********" at bounding box center [231, 140] width 159 height 9
click at [270, 136] on span "**********" at bounding box center [231, 140] width 159 height 9
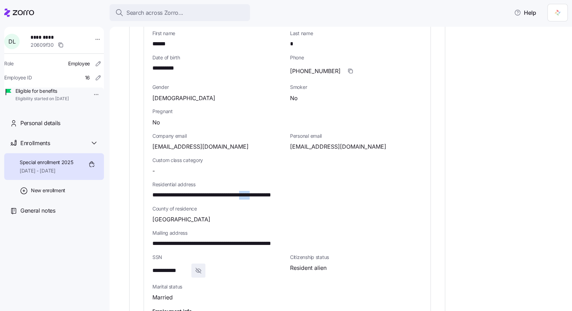
scroll to position [291, 0]
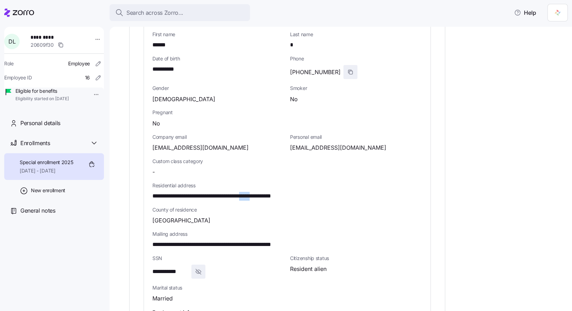
click at [348, 69] on icon "button" at bounding box center [351, 72] width 6 height 6
drag, startPoint x: 348, startPoint y: 140, endPoint x: 290, endPoint y: 138, distance: 57.6
click at [290, 143] on div "[EMAIL_ADDRESS][DOMAIN_NAME]" at bounding box center [356, 147] width 132 height 9
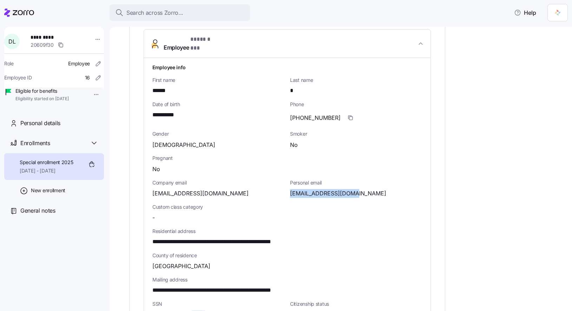
scroll to position [456, 0]
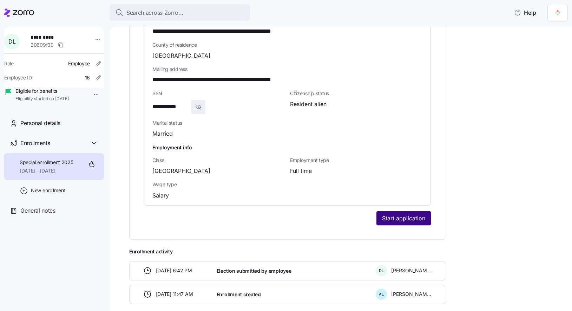
click at [406, 215] on button "Start application" at bounding box center [403, 218] width 54 height 14
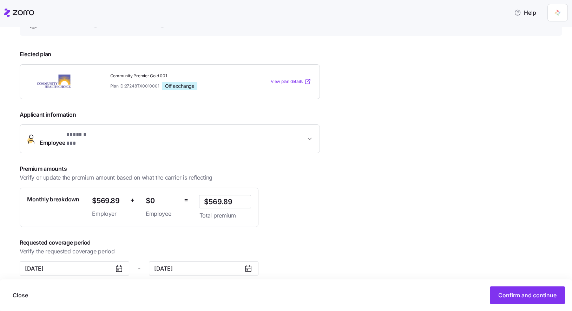
scroll to position [83, 0]
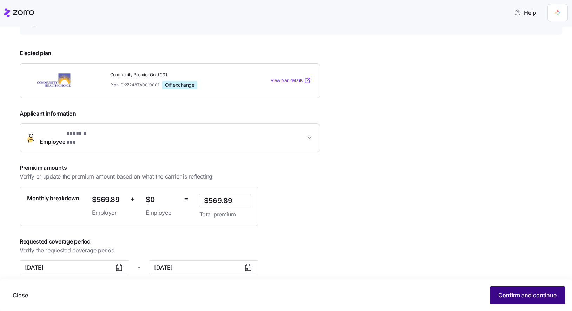
click at [512, 297] on span "Confirm and continue" at bounding box center [527, 295] width 58 height 8
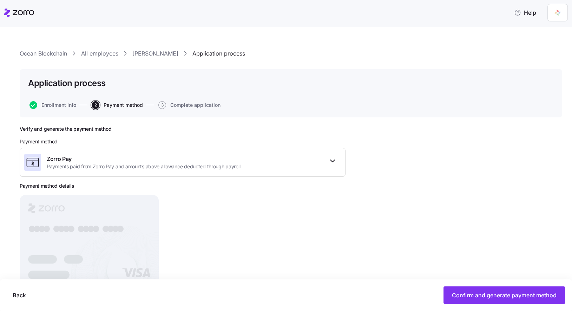
click at [431, 177] on div "Verify and generate the payment method Payment method Zorro Pay Payments paid f…" at bounding box center [291, 226] width 543 height 201
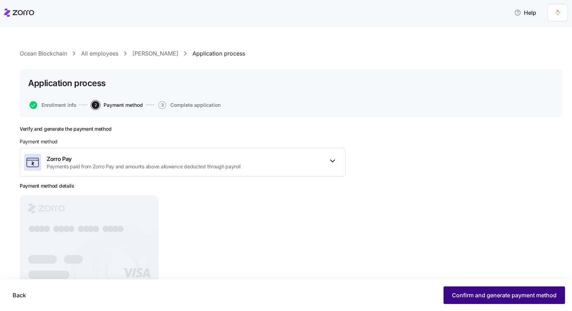
click at [483, 296] on span "Confirm and generate payment method" at bounding box center [504, 295] width 105 height 8
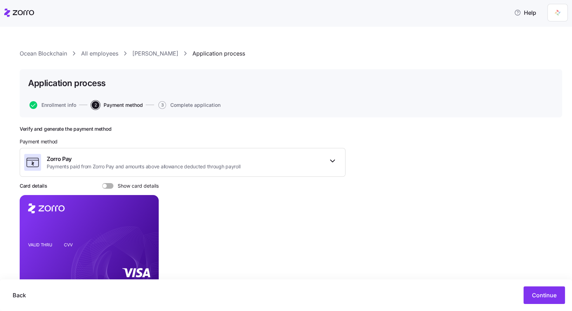
scroll to position [36, 0]
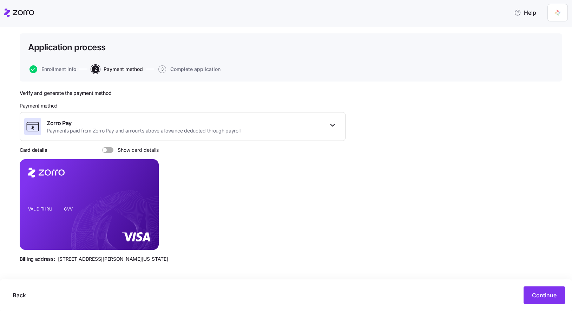
click at [106, 149] on span at bounding box center [105, 150] width 4 height 4
click at [102, 147] on input "Show card details" at bounding box center [102, 147] width 0 height 0
click at [149, 194] on foreignobject at bounding box center [147, 193] width 8 height 8
click at [148, 193] on icon "copy-to-clipboard" at bounding box center [146, 192] width 6 height 6
drag, startPoint x: 57, startPoint y: 258, endPoint x: 94, endPoint y: 257, distance: 36.6
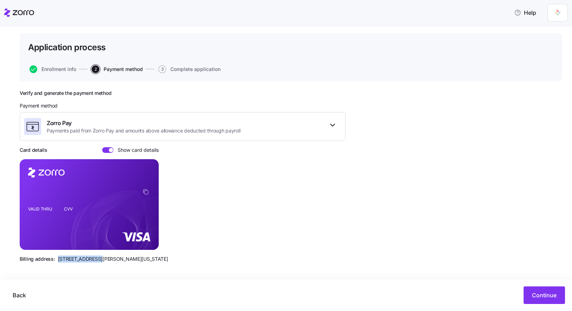
click at [94, 257] on span "[STREET_ADDRESS][PERSON_NAME][US_STATE]" at bounding box center [113, 258] width 110 height 7
click at [352, 181] on div "Verify and generate the payment method Payment method Zorro Pay Payments paid f…" at bounding box center [291, 196] width 543 height 213
click at [13, 296] on span "Back" at bounding box center [19, 295] width 13 height 8
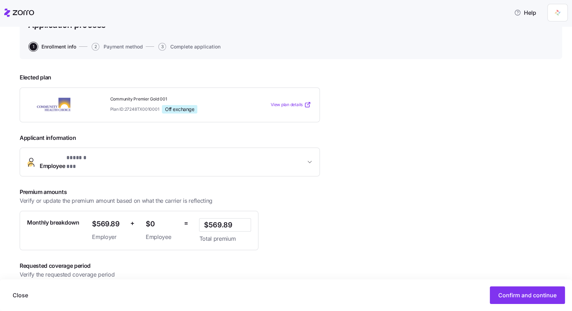
scroll to position [83, 0]
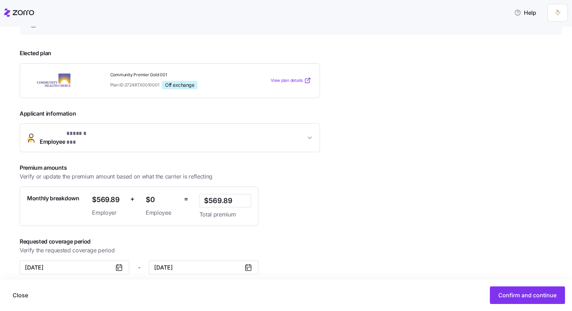
click at [302, 142] on button "Employee * ****** ** *" at bounding box center [170, 138] width 300 height 28
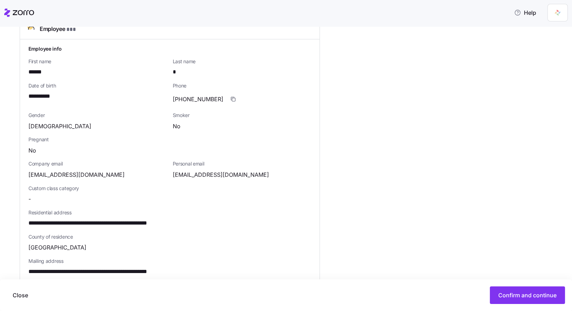
scroll to position [208, 0]
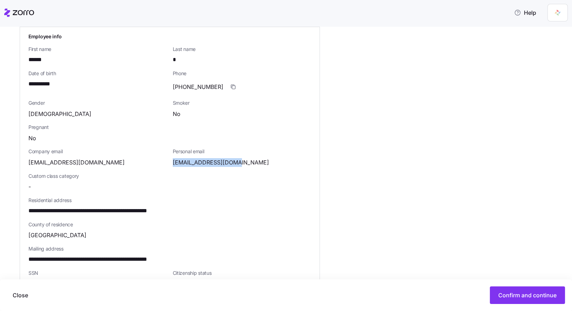
drag, startPoint x: 229, startPoint y: 156, endPoint x: 173, endPoint y: 156, distance: 56.2
click at [173, 158] on span "[EMAIL_ADDRESS][DOMAIN_NAME]" at bounding box center [221, 162] width 96 height 9
click at [522, 298] on span "Confirm and continue" at bounding box center [527, 295] width 58 height 8
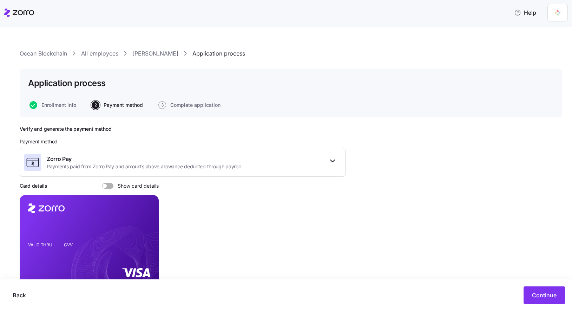
click at [148, 186] on span "Show card details" at bounding box center [135, 186] width 45 height 6
click at [102, 183] on input "Show card details" at bounding box center [102, 183] width 0 height 0
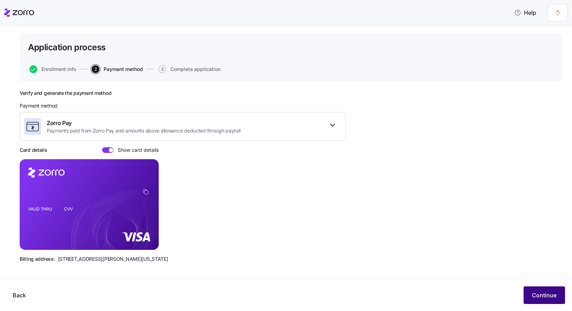
click at [544, 300] on button "Continue" at bounding box center [544, 295] width 41 height 18
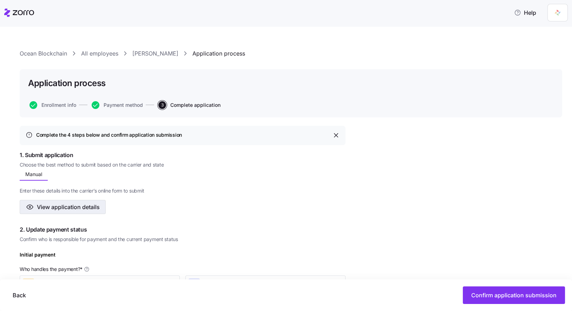
click at [78, 205] on span "View application details" at bounding box center [68, 207] width 63 height 8
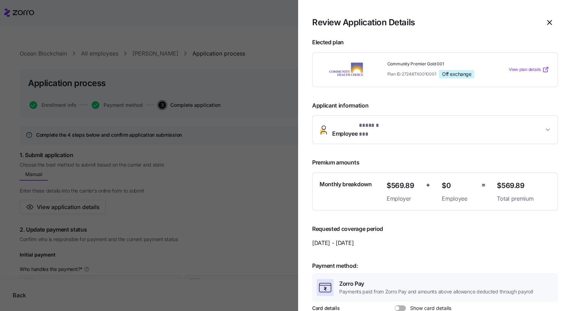
click at [257, 159] on div at bounding box center [286, 155] width 572 height 311
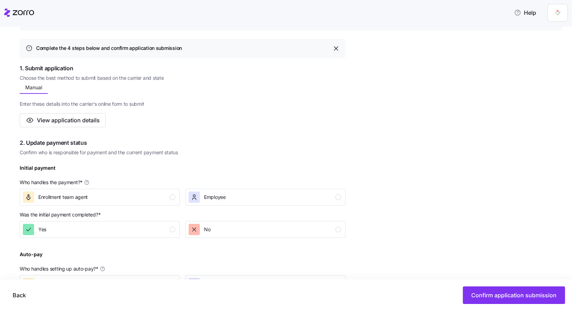
scroll to position [117, 0]
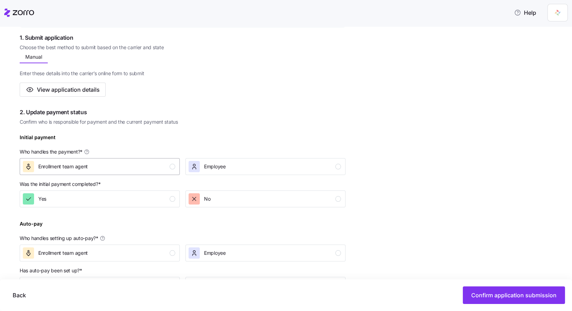
click at [147, 167] on div "Enrollment team agent" at bounding box center [99, 166] width 152 height 11
click at [146, 198] on div "Yes" at bounding box center [99, 198] width 152 height 11
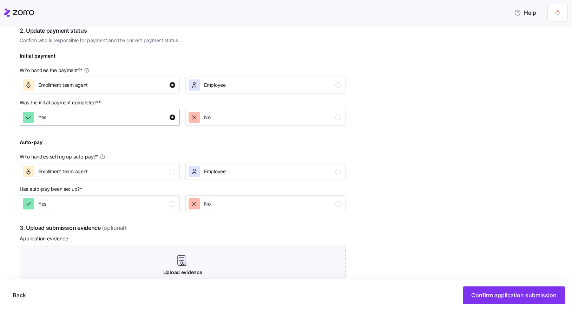
scroll to position [225, 0]
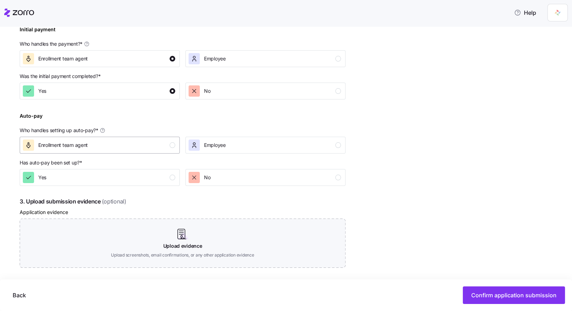
click at [140, 146] on div "Enrollment team agent" at bounding box center [99, 144] width 152 height 11
click at [140, 177] on div "Yes" at bounding box center [99, 177] width 152 height 11
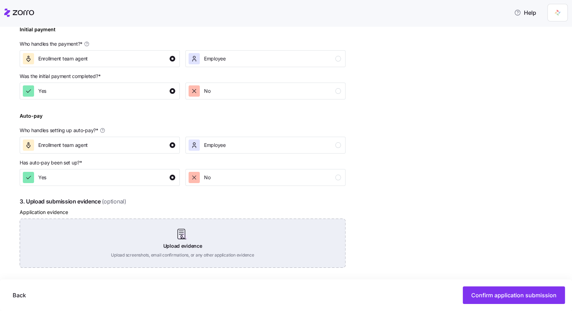
click at [184, 246] on div "Upload evidence Upload screenshots, email confirmations, or any other applicati…" at bounding box center [183, 242] width 326 height 49
click at [187, 245] on div "Upload evidence Upload screenshots, email confirmations, or any other applicati…" at bounding box center [183, 242] width 326 height 49
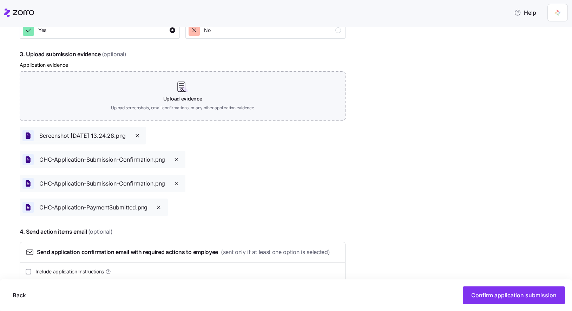
scroll to position [399, 0]
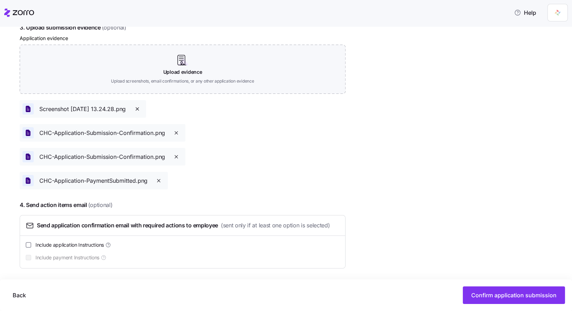
click at [140, 108] on icon "button" at bounding box center [138, 109] width 6 height 6
click at [174, 110] on icon "button" at bounding box center [176, 109] width 6 height 6
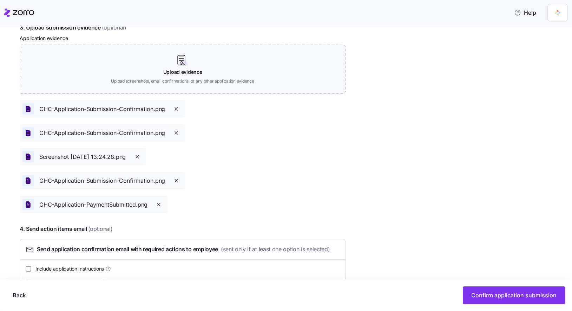
click at [174, 110] on icon "button" at bounding box center [176, 109] width 6 height 6
click at [176, 110] on icon "button" at bounding box center [176, 109] width 6 height 6
click at [140, 156] on icon "button" at bounding box center [138, 157] width 6 height 6
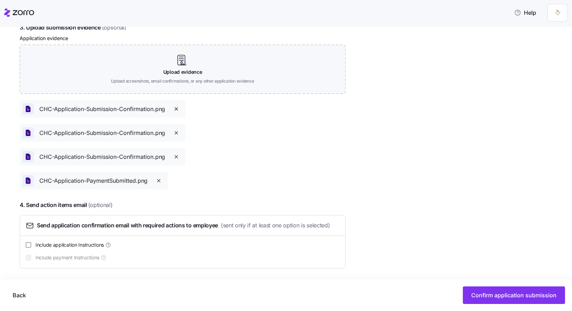
click at [176, 156] on icon "button" at bounding box center [176, 156] width 3 height 3
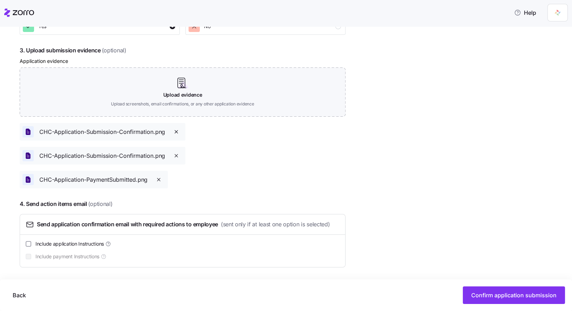
scroll to position [375, 0]
click at [176, 134] on icon "button" at bounding box center [176, 133] width 6 height 6
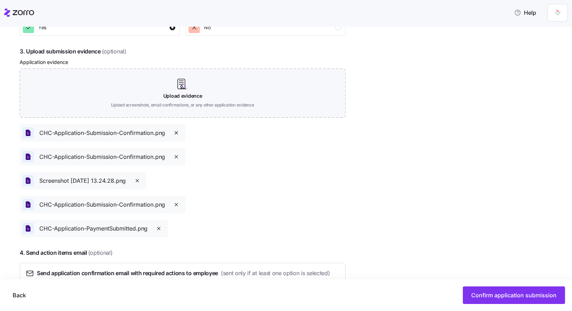
click at [248, 147] on div "3. Upload submission evidence (optional) Application evidence Upload evidence U…" at bounding box center [183, 142] width 326 height 190
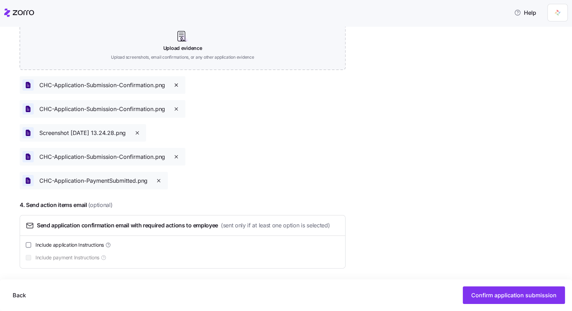
click at [176, 156] on icon "button" at bounding box center [176, 156] width 3 height 3
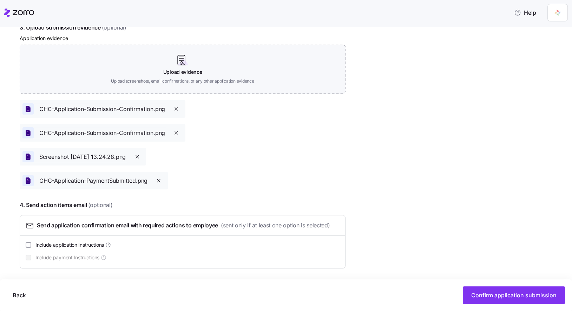
click at [178, 132] on icon "button" at bounding box center [176, 133] width 6 height 6
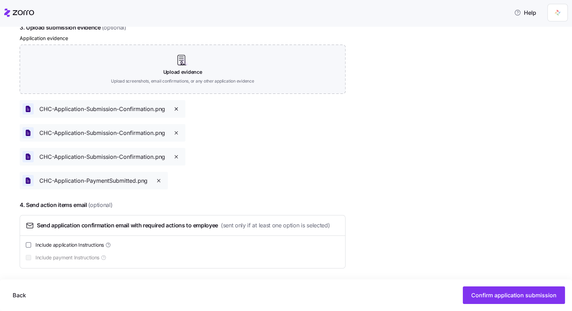
click at [178, 132] on icon "button" at bounding box center [176, 133] width 6 height 6
click at [173, 111] on button "button" at bounding box center [176, 109] width 13 height 12
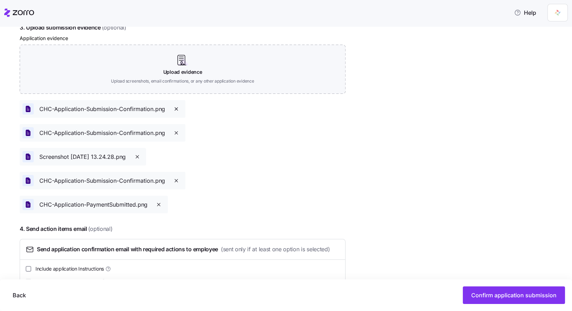
click at [173, 111] on button "button" at bounding box center [176, 109] width 13 height 12
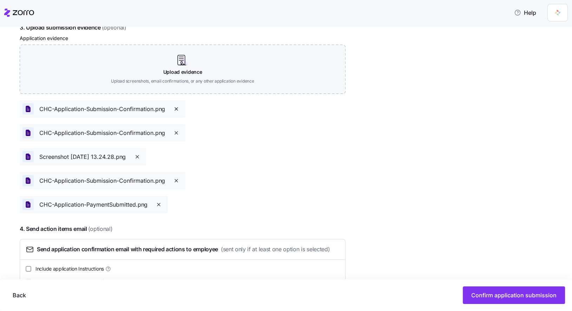
click at [172, 179] on span "button" at bounding box center [176, 181] width 12 height 6
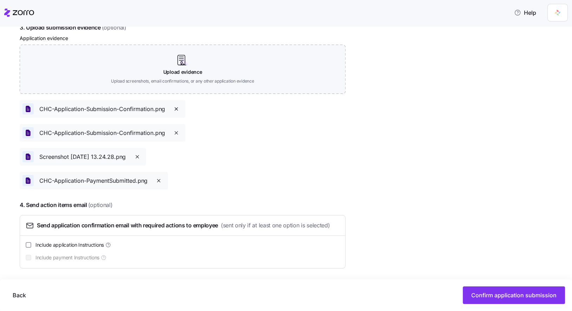
click at [172, 181] on div "3. Upload submission evidence (optional) Application evidence Upload evidence U…" at bounding box center [183, 106] width 326 height 166
click at [157, 178] on icon "button" at bounding box center [159, 181] width 6 height 6
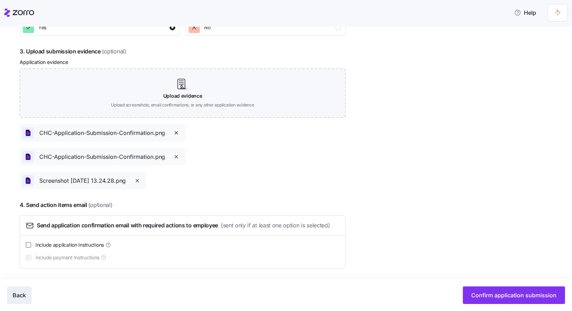
click at [21, 294] on span "Back" at bounding box center [19, 295] width 13 height 8
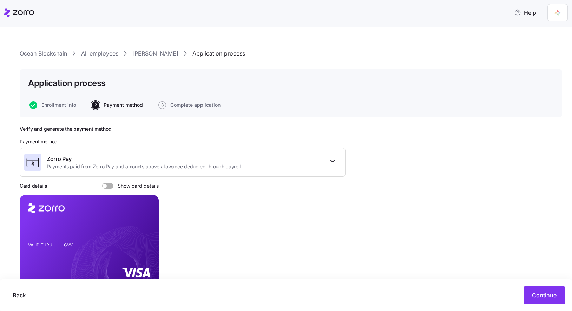
scroll to position [36, 0]
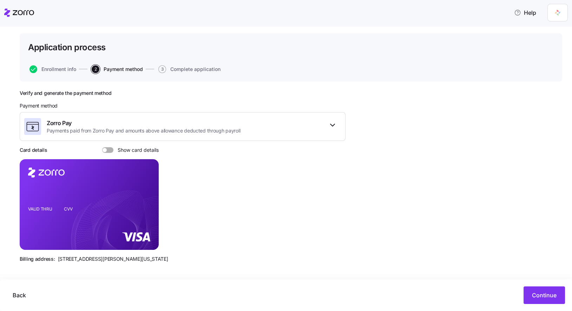
click at [557, 310] on div "Back Continue" at bounding box center [286, 295] width 572 height 32
click at [541, 295] on span "Continue" at bounding box center [544, 295] width 25 height 8
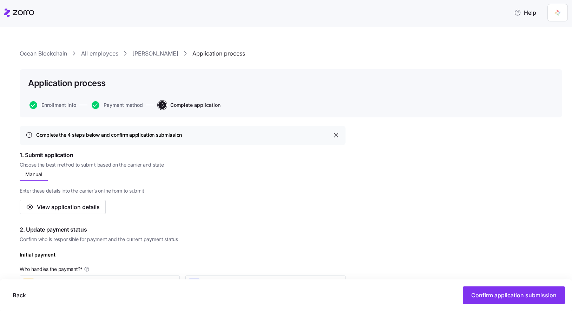
scroll to position [198, 0]
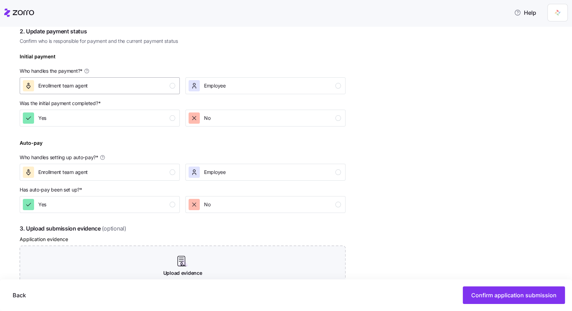
click at [135, 85] on div "Enrollment team agent" at bounding box center [99, 85] width 152 height 11
click at [152, 116] on div "Yes" at bounding box center [99, 117] width 152 height 11
click at [153, 174] on div "Enrollment team agent" at bounding box center [99, 171] width 152 height 11
click at [153, 199] on div "Yes" at bounding box center [99, 204] width 152 height 11
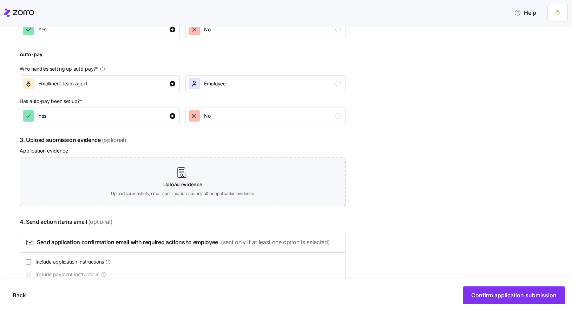
scroll to position [303, 0]
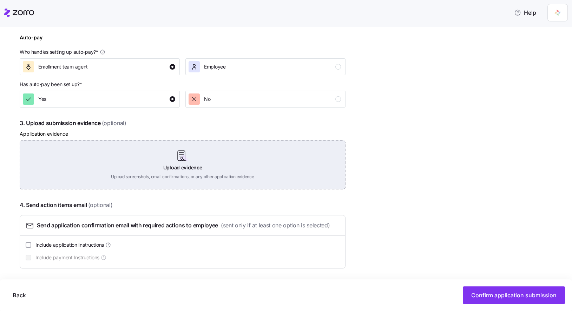
click at [222, 158] on div "Upload evidence Upload screenshots, email confirmations, or any other applicati…" at bounding box center [183, 164] width 326 height 49
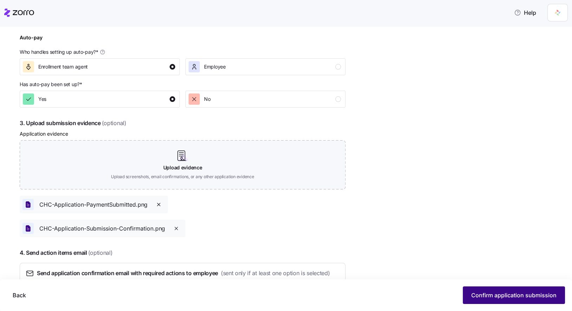
click at [513, 303] on button "Confirm application submission" at bounding box center [514, 295] width 102 height 18
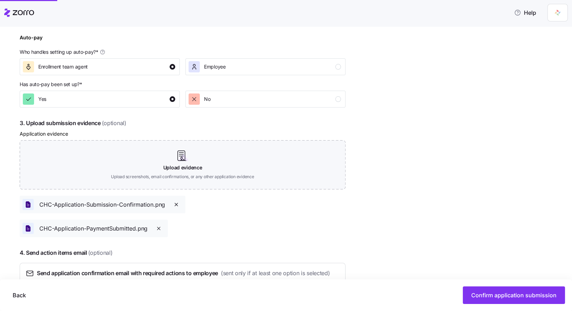
scroll to position [166, 0]
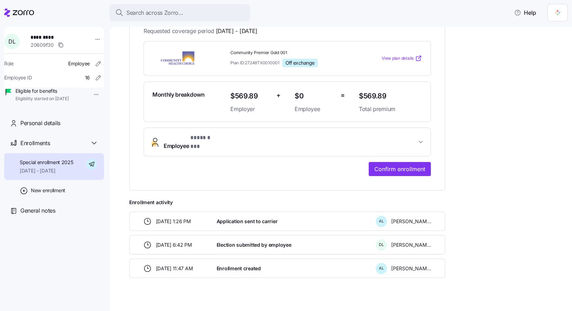
scroll to position [34, 0]
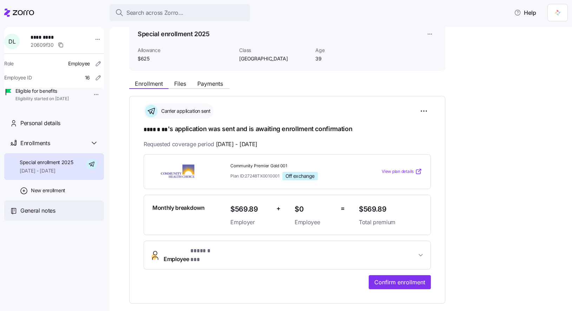
click at [39, 215] on span "General notes" at bounding box center [37, 210] width 35 height 9
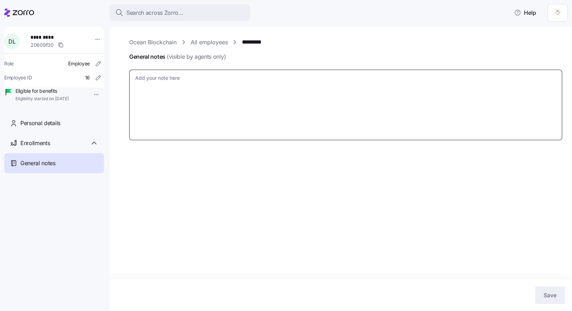
click at [330, 112] on textarea "General notes (visible by agents only)" at bounding box center [345, 105] width 433 height 71
click at [295, 80] on textarea "CHC Application Submitted. Member ID:" at bounding box center [345, 105] width 433 height 71
click at [302, 92] on textarea "CHC Application Submitted. Member ID:" at bounding box center [345, 105] width 433 height 71
paste textarea "S000037582"
click at [136, 87] on textarea "CHC Application Submitted. Member ID: S000037582" at bounding box center [345, 105] width 433 height 71
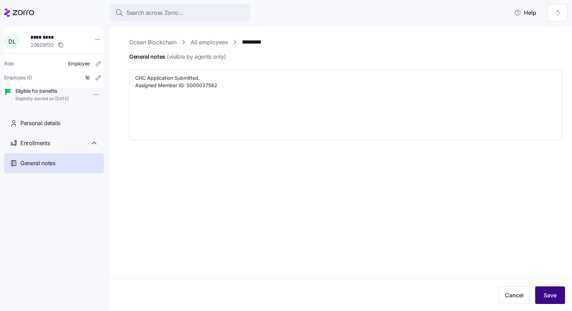
click at [547, 296] on span "Save" at bounding box center [550, 295] width 13 height 8
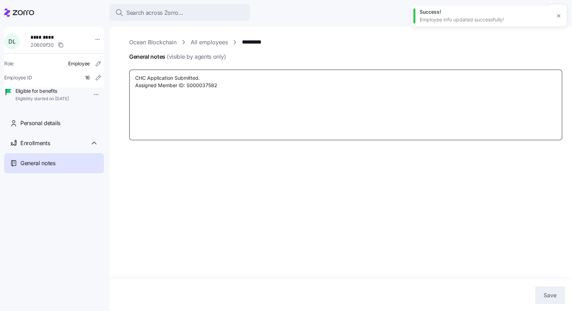
click at [210, 77] on textarea "CHC Application Submitted. Assigned Member ID: S000037582" at bounding box center [345, 105] width 433 height 71
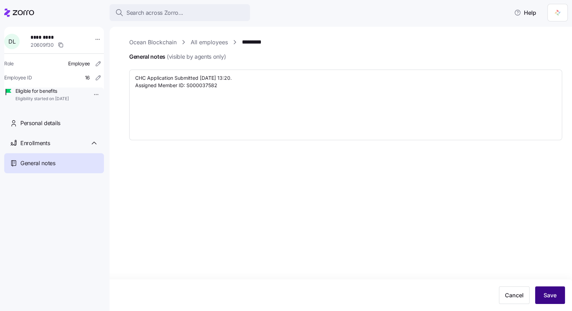
click at [556, 299] on span "Save" at bounding box center [550, 295] width 13 height 8
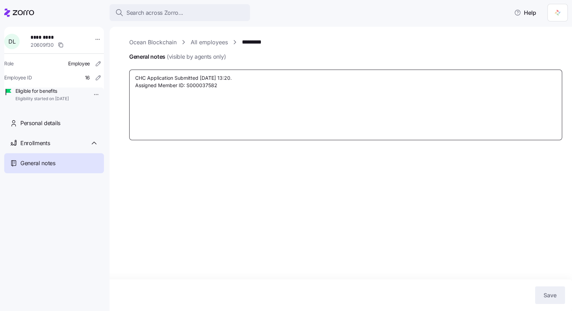
click at [150, 84] on textarea "CHC Application Submitted [DATE] 13:20. Assigned Member ID: S000037582" at bounding box center [345, 105] width 433 height 71
click at [165, 85] on textarea "CHC Application Submitted [DATE] 13:20. Assigned Member ID: S000037582" at bounding box center [345, 105] width 433 height 71
click at [145, 84] on textarea "CHC Application Submitted [DATE] 13:20. Assigned Application ID: S000037582" at bounding box center [345, 105] width 433 height 71
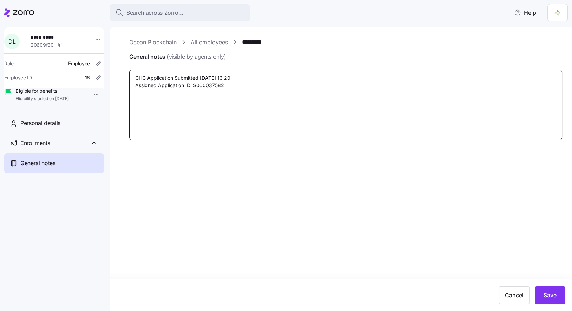
click at [145, 84] on textarea "CHC Application Submitted [DATE] 13:20. Assigned Application ID: S000037582" at bounding box center [345, 105] width 433 height 71
paste textarea "HIM1452268"
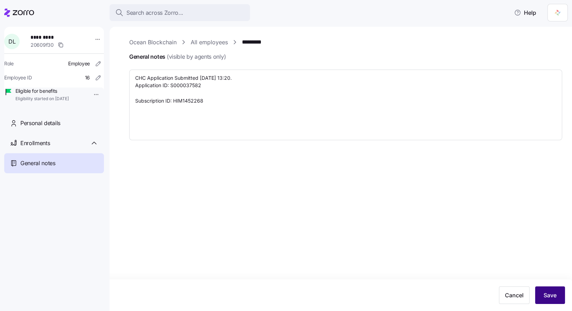
click at [545, 292] on span "Save" at bounding box center [550, 295] width 13 height 8
click at [254, 42] on link "*********" at bounding box center [254, 42] width 25 height 9
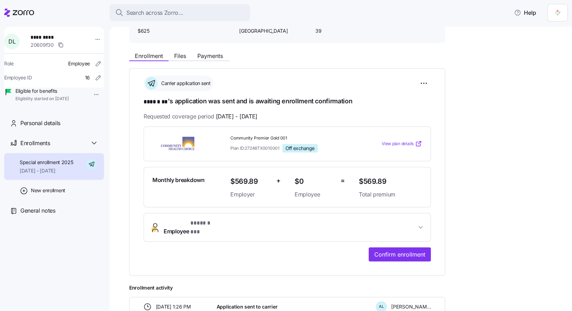
scroll to position [147, 0]
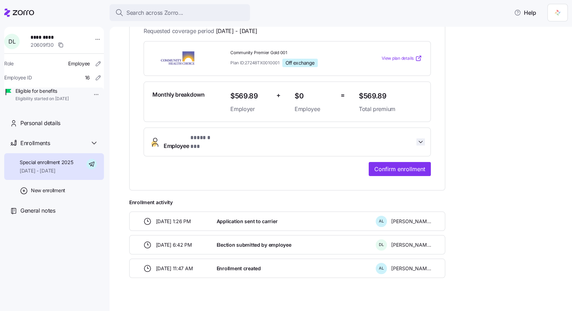
click at [417, 139] on icon "button" at bounding box center [420, 141] width 7 height 7
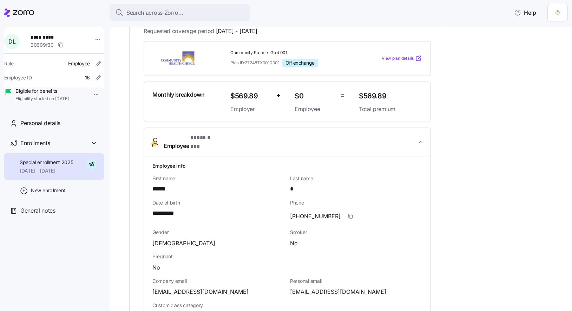
click at [480, 153] on div "**********" at bounding box center [345, 299] width 433 height 673
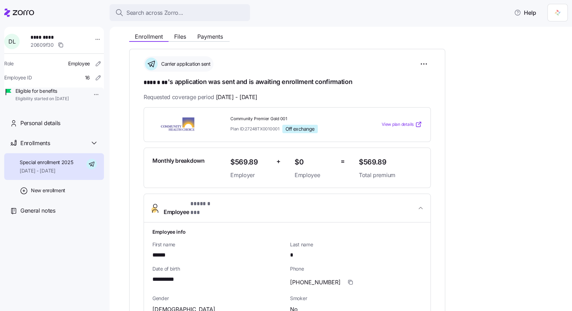
scroll to position [0, 0]
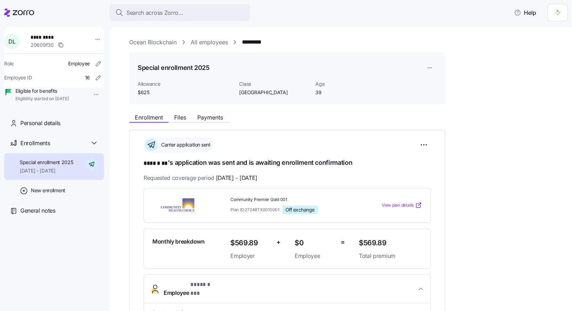
click at [223, 39] on link "All employees" at bounding box center [209, 42] width 37 height 9
